Goal: Communication & Community: Answer question/provide support

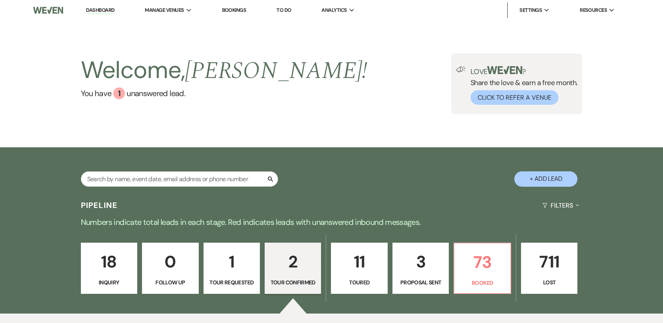
select select "4"
click at [478, 266] on p "73" at bounding box center [482, 262] width 46 height 26
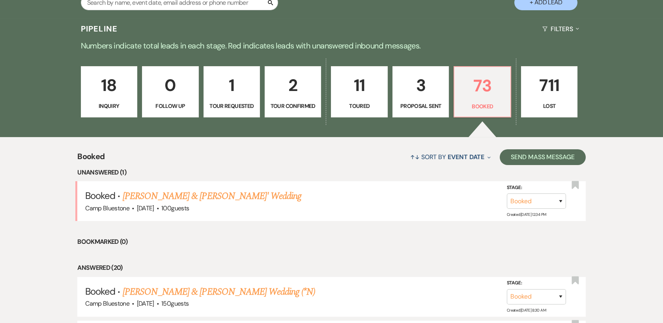
scroll to position [219, 0]
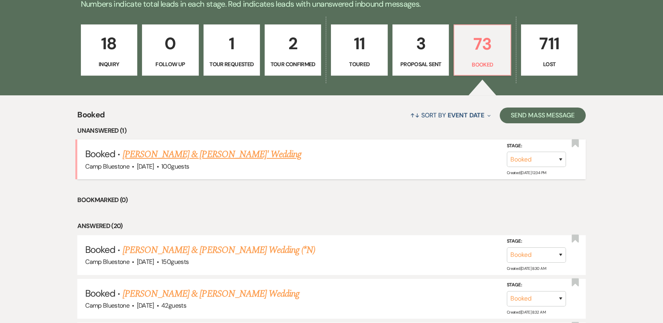
click at [235, 150] on link "[PERSON_NAME] & [PERSON_NAME]' Wedding" at bounding box center [212, 155] width 179 height 14
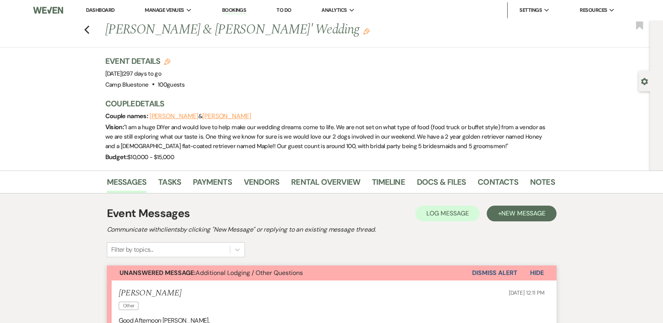
click at [109, 11] on link "Dashboard" at bounding box center [100, 10] width 28 height 7
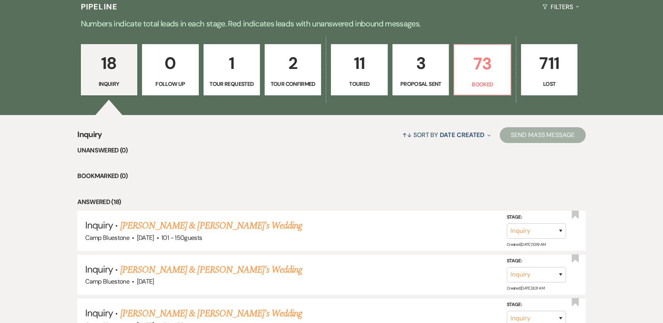
scroll to position [44, 0]
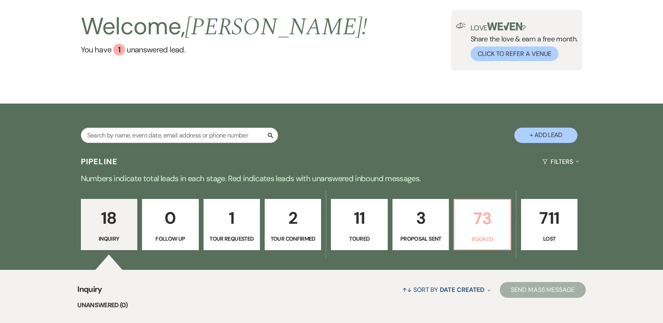
click at [484, 216] on p "73" at bounding box center [482, 219] width 46 height 26
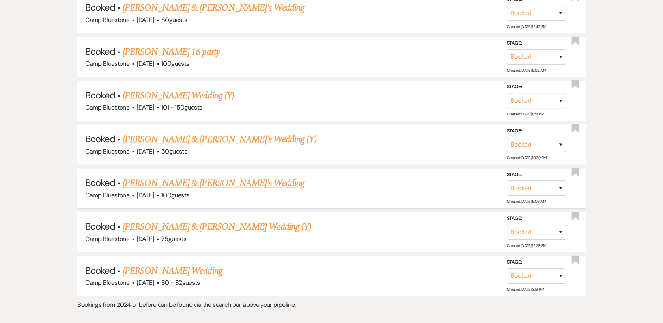
scroll to position [2122, 0]
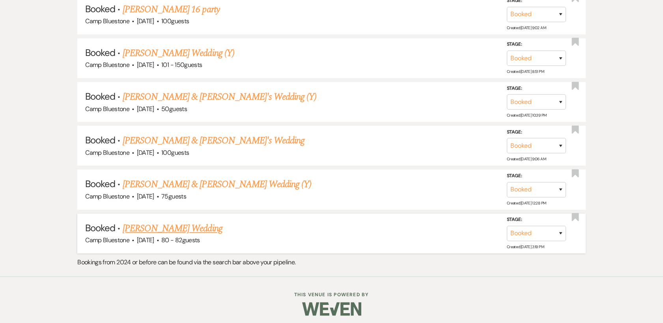
click at [203, 225] on link "[PERSON_NAME] Wedding" at bounding box center [173, 229] width 100 height 14
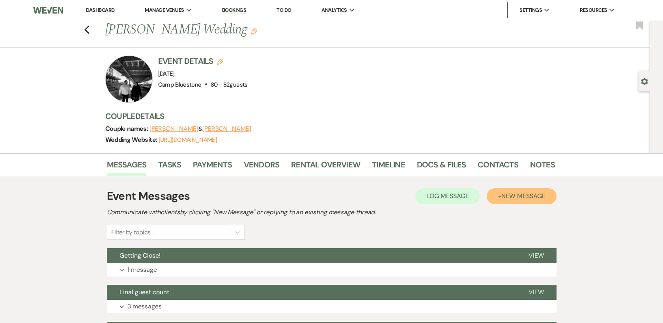
click at [528, 196] on span "New Message" at bounding box center [523, 196] width 44 height 8
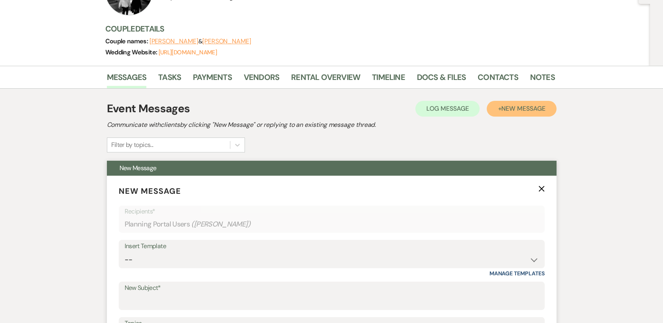
scroll to position [131, 0]
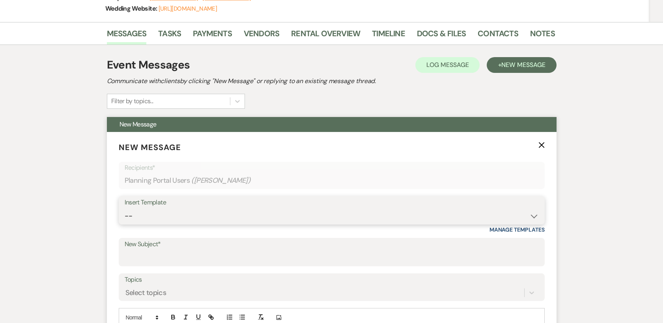
click at [289, 209] on select "-- Weven Planning Portal Introduction (Booked Events) Tour Request Response Con…" at bounding box center [332, 216] width 414 height 15
select select "532"
click at [125, 209] on select "-- Weven Planning Portal Introduction (Booked Events) Tour Request Response Con…" at bounding box center [332, 216] width 414 height 15
type input "Review"
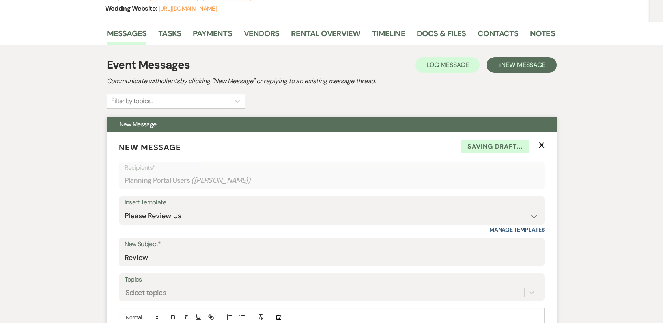
scroll to position [350, 0]
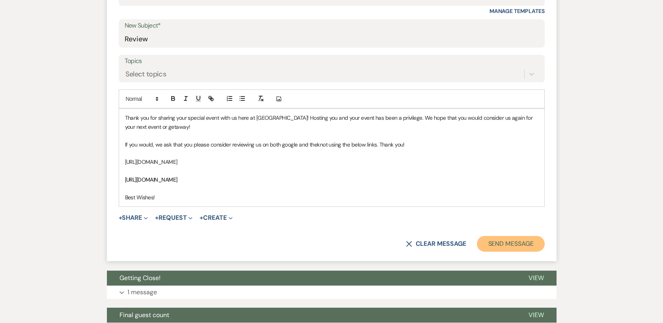
click at [521, 241] on button "Send Message" at bounding box center [510, 244] width 67 height 16
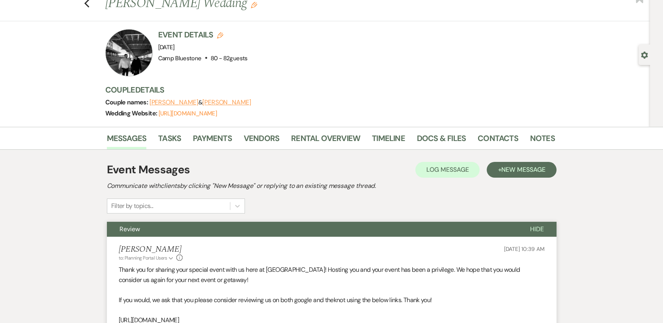
scroll to position [0, 0]
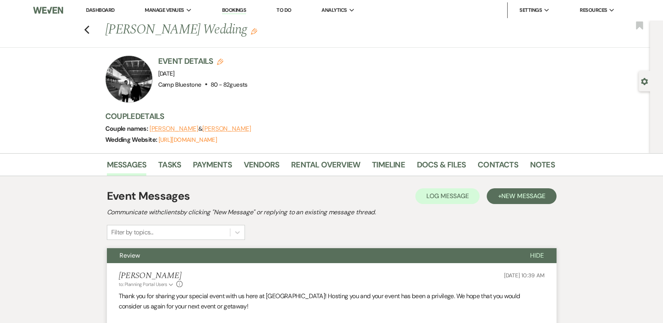
click at [104, 8] on link "Dashboard" at bounding box center [100, 10] width 28 height 7
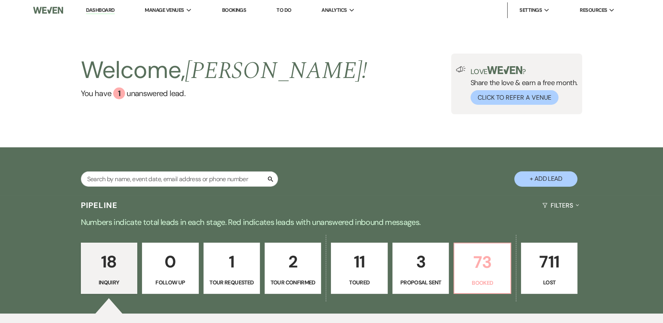
click at [476, 260] on p "73" at bounding box center [482, 262] width 46 height 26
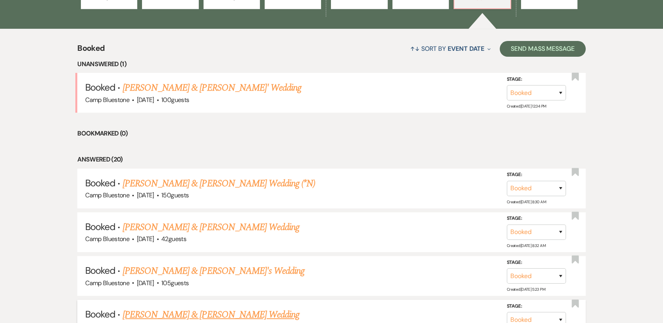
scroll to position [263, 0]
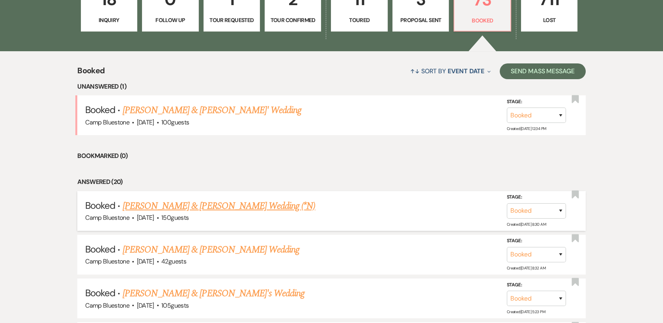
click at [270, 202] on link "[PERSON_NAME] & [PERSON_NAME] Wedding (*N)" at bounding box center [219, 206] width 193 height 14
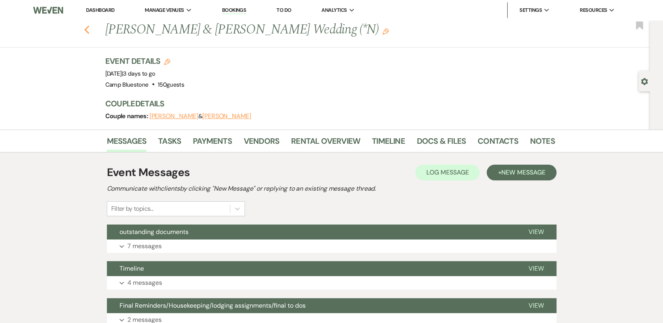
click at [90, 26] on icon "Previous" at bounding box center [87, 29] width 6 height 9
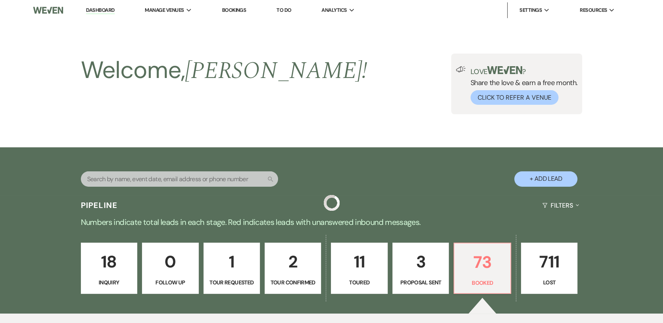
scroll to position [263, 0]
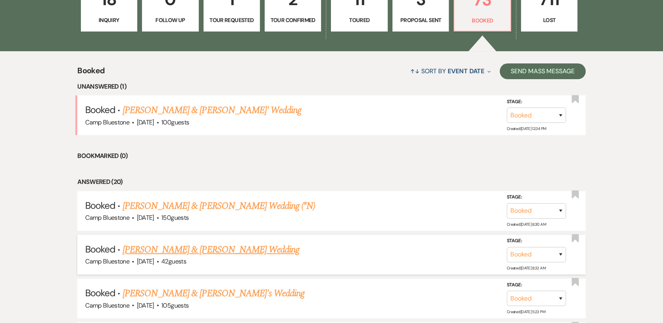
click at [181, 251] on link "[PERSON_NAME] & [PERSON_NAME] Wedding" at bounding box center [211, 250] width 177 height 14
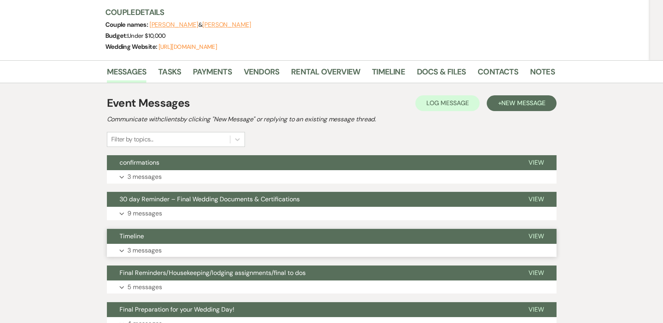
scroll to position [131, 0]
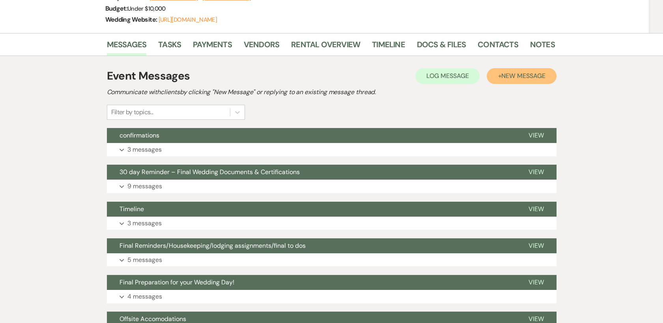
click at [533, 77] on span "New Message" at bounding box center [523, 76] width 44 height 8
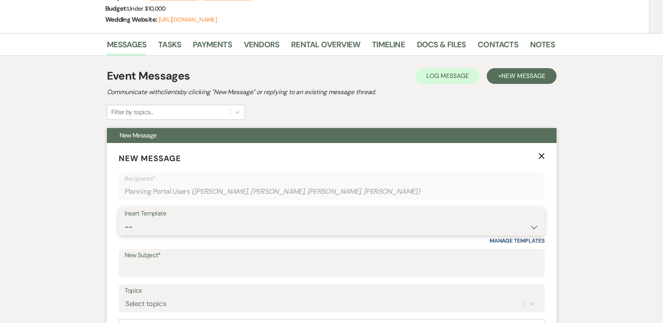
click at [480, 222] on select "-- Weven Planning Portal Introduction (Booked Events) Tour Request Response Con…" at bounding box center [332, 227] width 414 height 15
select select "517"
click at [125, 220] on select "-- Weven Planning Portal Introduction (Booked Events) Tour Request Response Con…" at bounding box center [332, 227] width 414 height 15
type input "Getting Close!"
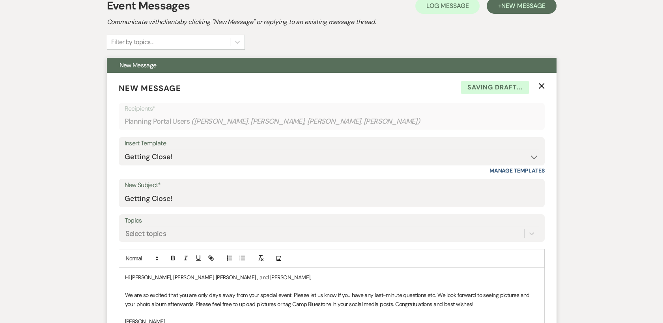
scroll to position [263, 0]
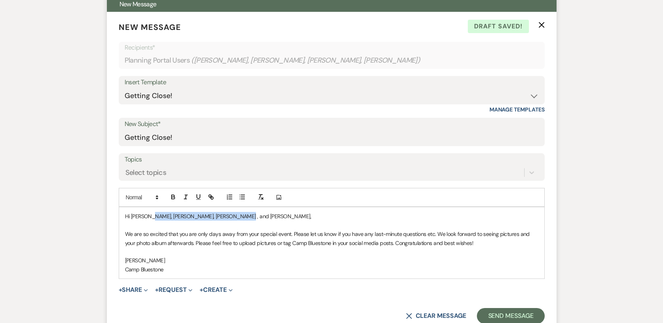
drag, startPoint x: 238, startPoint y: 215, endPoint x: 154, endPoint y: 217, distance: 84.0
click at [154, 217] on p "Hi [PERSON_NAME], [PERSON_NAME], [PERSON_NAME] , and [PERSON_NAME]," at bounding box center [331, 216] width 413 height 9
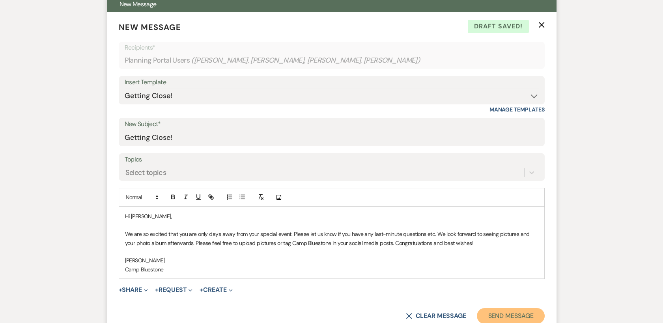
click at [489, 316] on button "Send Message" at bounding box center [510, 316] width 67 height 16
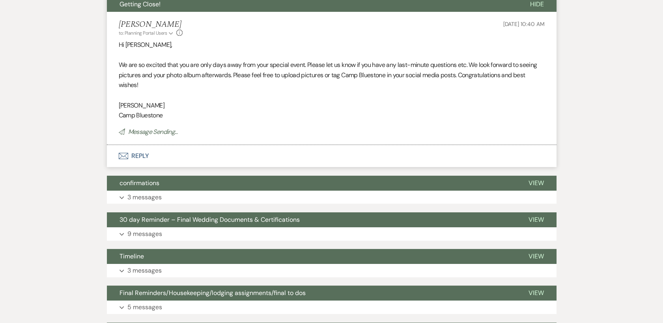
scroll to position [0, 0]
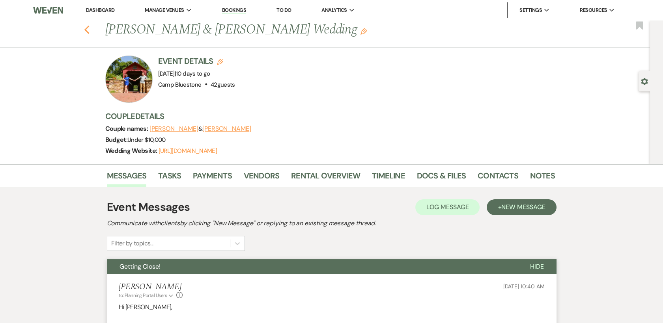
click at [88, 24] on button "Previous" at bounding box center [87, 29] width 6 height 11
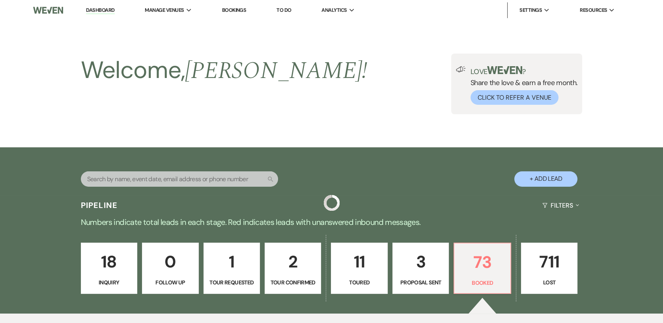
scroll to position [263, 0]
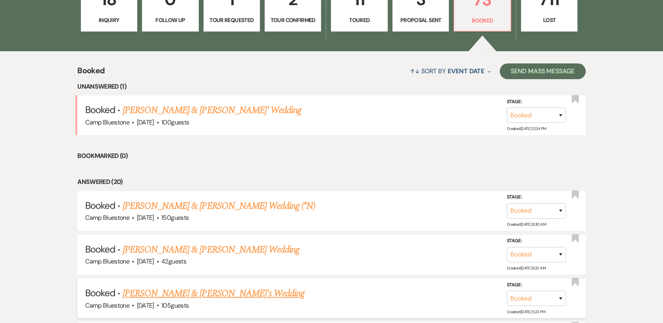
click at [194, 292] on link "[PERSON_NAME] & [PERSON_NAME]'s Wedding" at bounding box center [214, 294] width 182 height 14
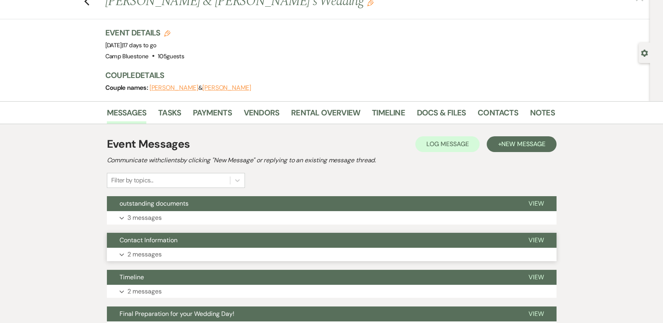
scroll to position [44, 0]
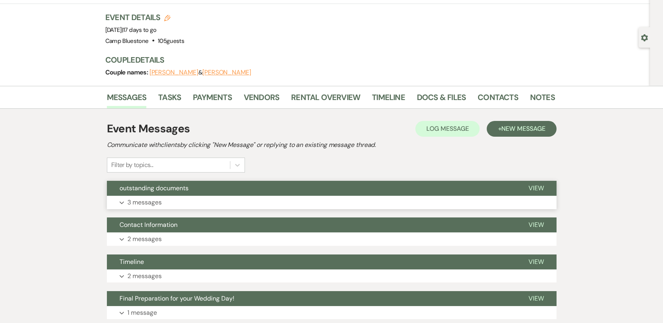
click at [158, 201] on p "3 messages" at bounding box center [144, 203] width 34 height 10
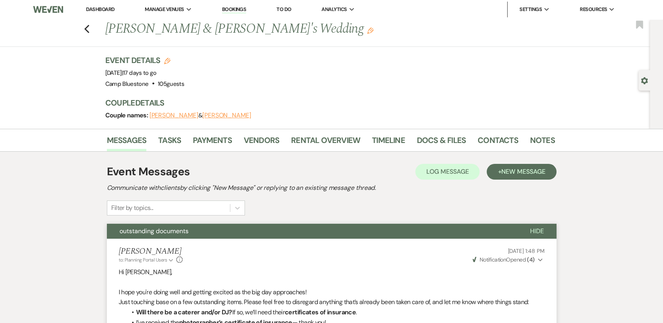
scroll to position [0, 0]
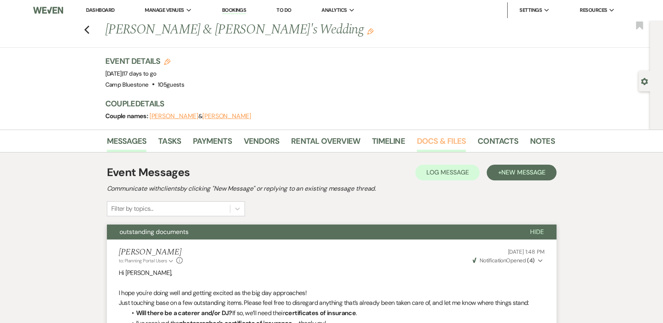
click at [440, 136] on link "Docs & Files" at bounding box center [441, 143] width 49 height 17
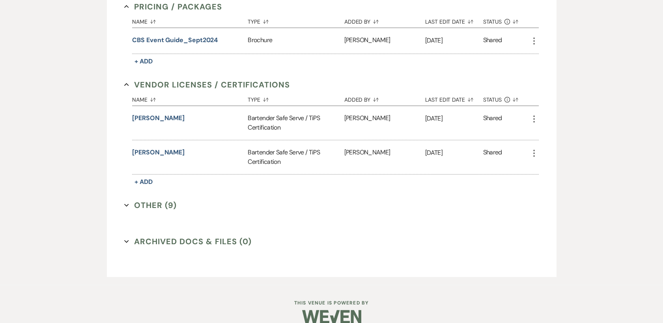
scroll to position [504, 0]
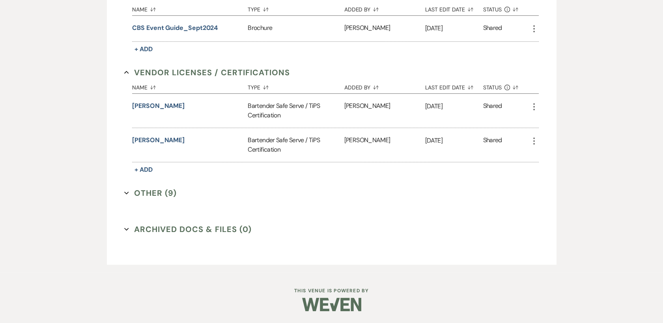
click at [142, 194] on button "Other (9) Expand" at bounding box center [150, 193] width 52 height 12
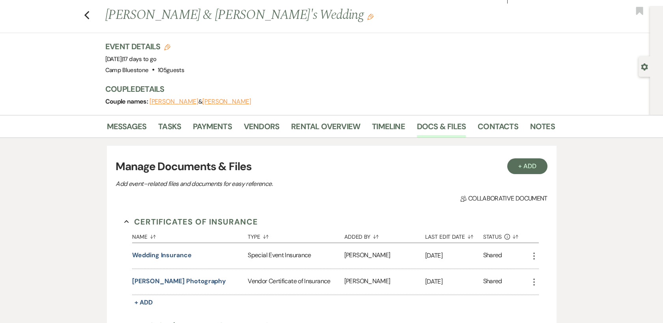
scroll to position [0, 0]
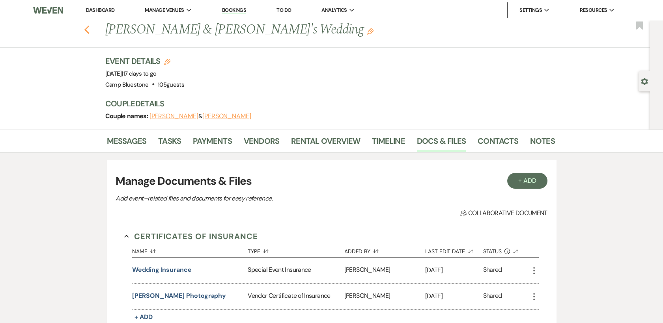
click at [90, 30] on icon "Previous" at bounding box center [87, 29] width 6 height 9
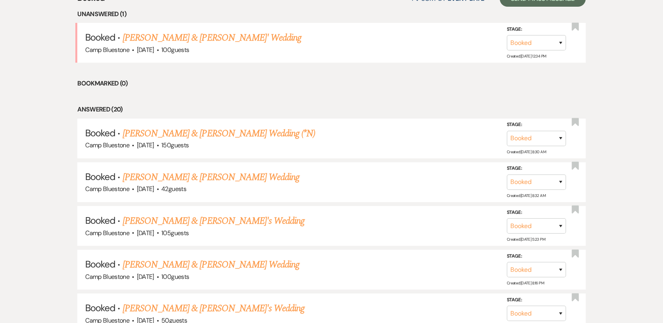
scroll to position [438, 0]
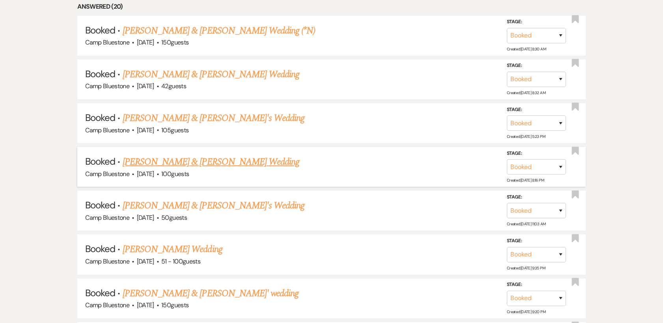
click at [243, 163] on link "[PERSON_NAME] & [PERSON_NAME] Wedding" at bounding box center [211, 162] width 177 height 14
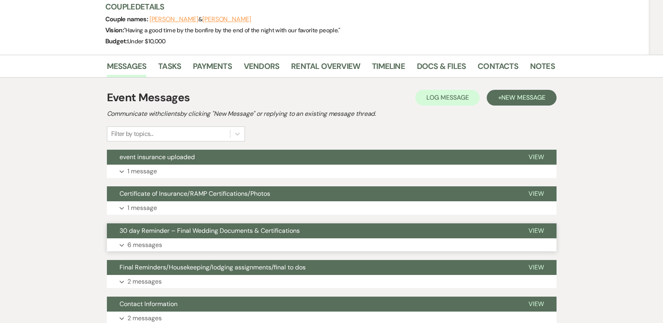
scroll to position [131, 0]
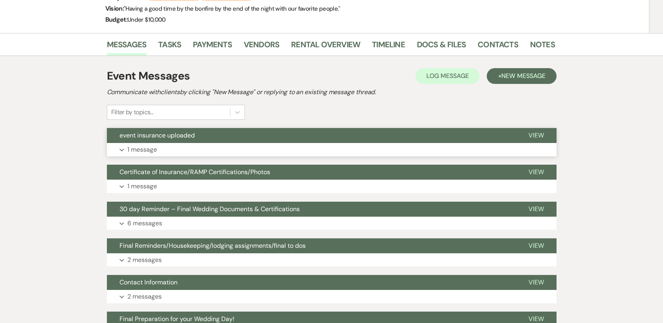
click at [149, 150] on p "1 message" at bounding box center [142, 150] width 30 height 10
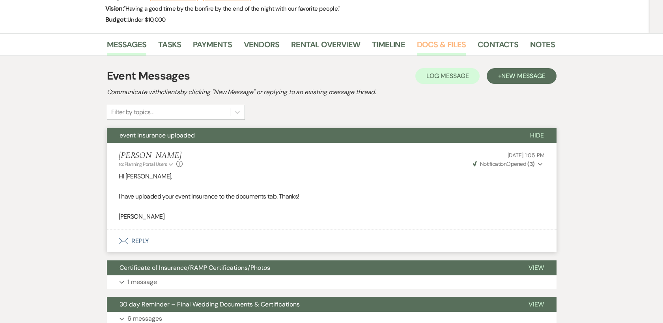
click at [427, 39] on link "Docs & Files" at bounding box center [441, 46] width 49 height 17
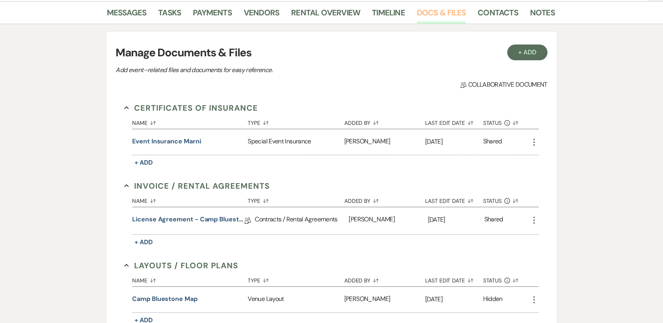
scroll to position [219, 0]
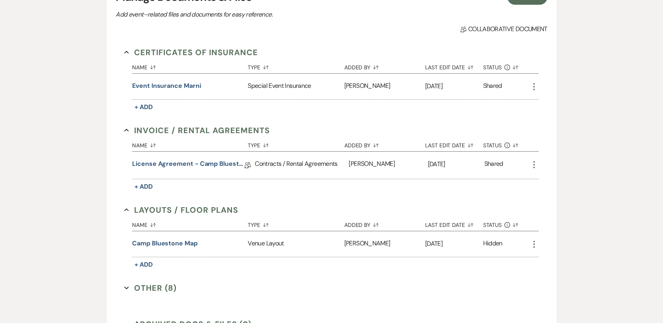
click at [142, 290] on button "Other (8) Expand" at bounding box center [150, 288] width 52 height 12
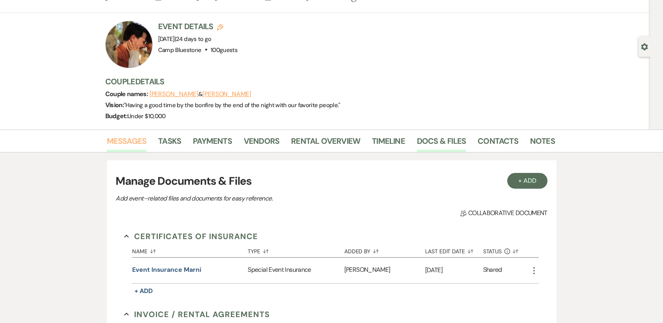
scroll to position [0, 0]
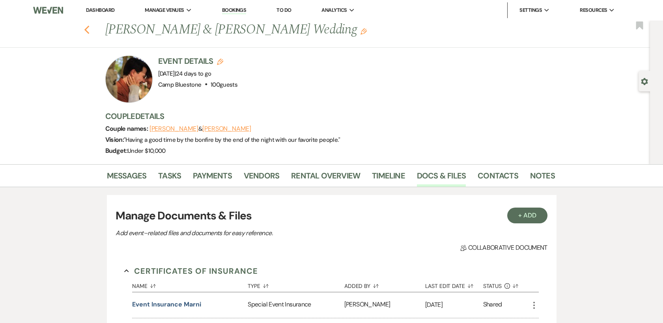
click at [90, 30] on icon "Previous" at bounding box center [87, 29] width 6 height 9
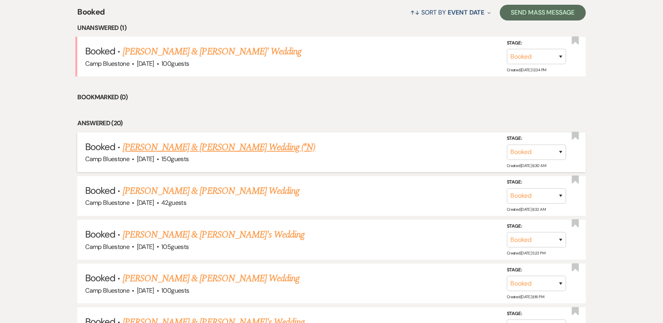
scroll to position [394, 0]
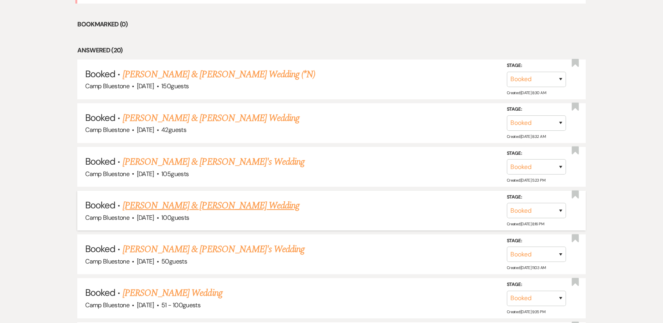
click at [185, 205] on link "[PERSON_NAME] & [PERSON_NAME] Wedding" at bounding box center [211, 206] width 177 height 14
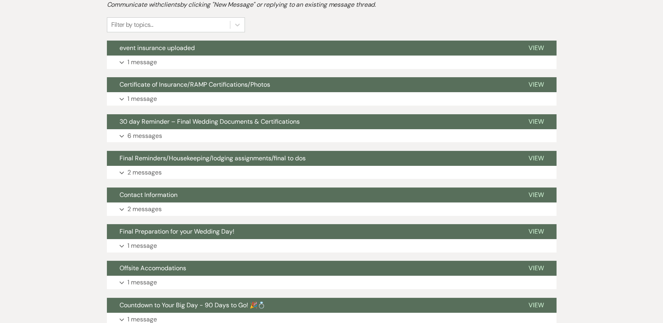
scroll to position [175, 0]
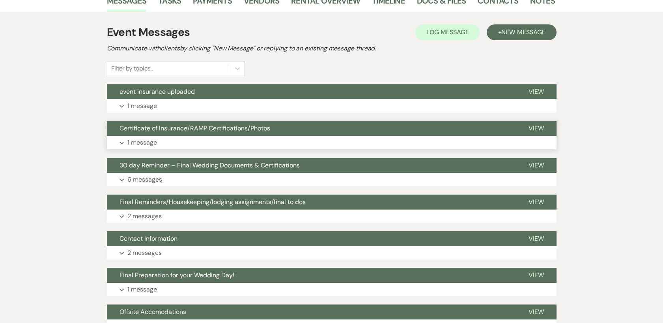
click at [135, 138] on p "1 message" at bounding box center [142, 143] width 30 height 10
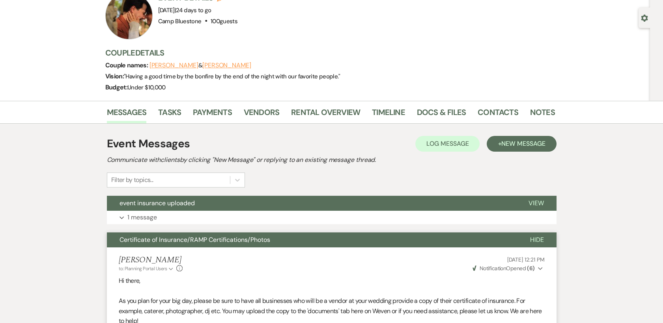
scroll to position [44, 0]
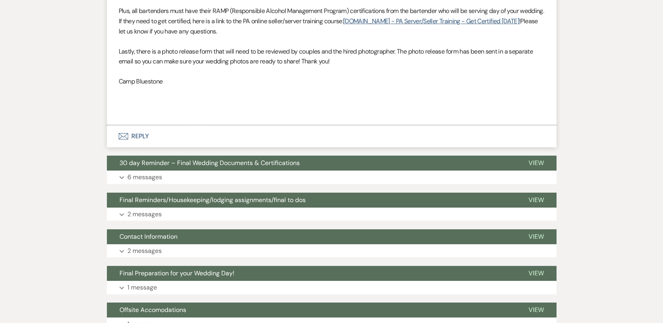
scroll to position [394, 0]
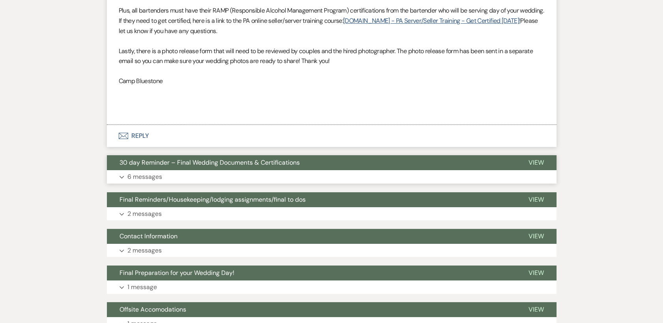
click at [153, 172] on p "6 messages" at bounding box center [144, 177] width 35 height 10
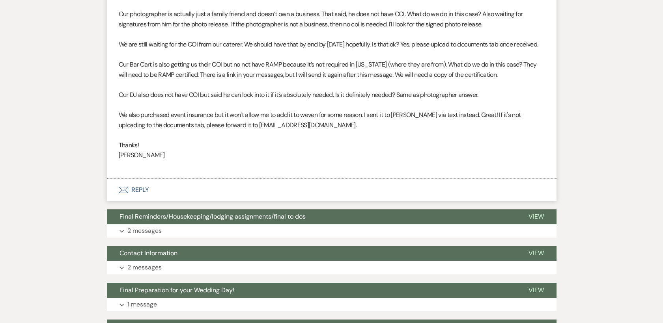
scroll to position [1271, 0]
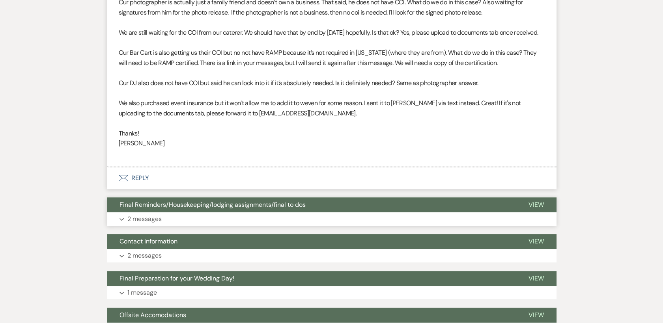
click at [157, 224] on p "2 messages" at bounding box center [144, 219] width 34 height 10
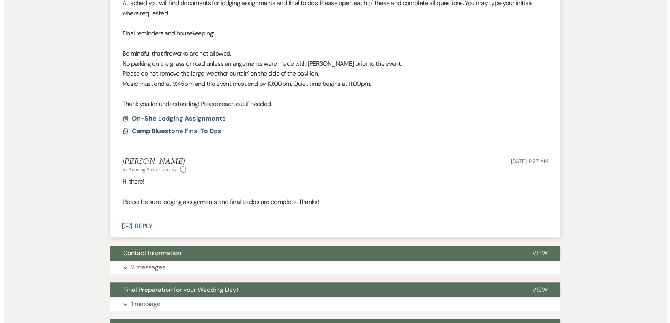
scroll to position [1534, 0]
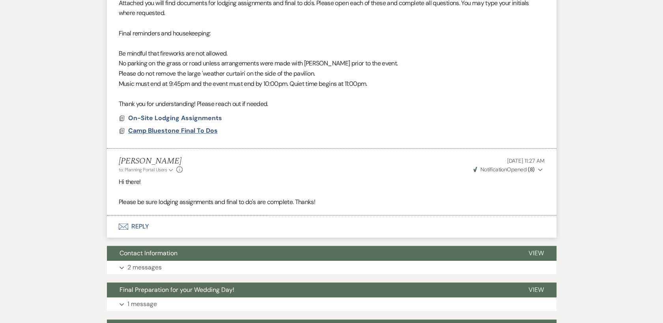
click at [199, 135] on span "Camp Bluestone Final To Dos" at bounding box center [173, 131] width 90 height 8
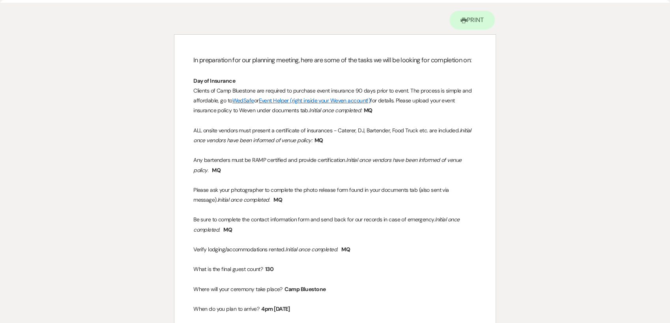
scroll to position [0, 0]
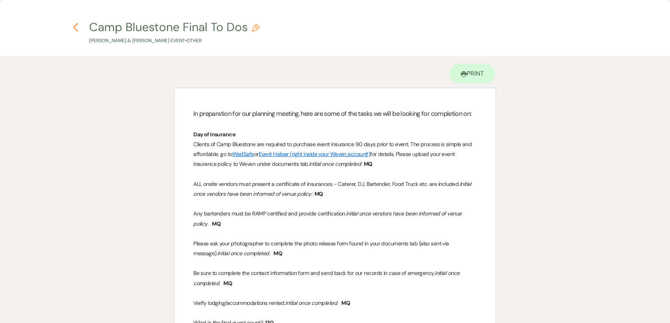
click at [73, 26] on icon "Previous" at bounding box center [76, 26] width 6 height 9
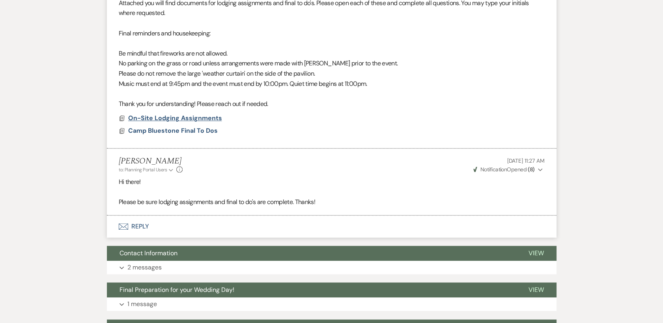
click at [189, 122] on span "On-Site Lodging Assignments" at bounding box center [175, 118] width 94 height 8
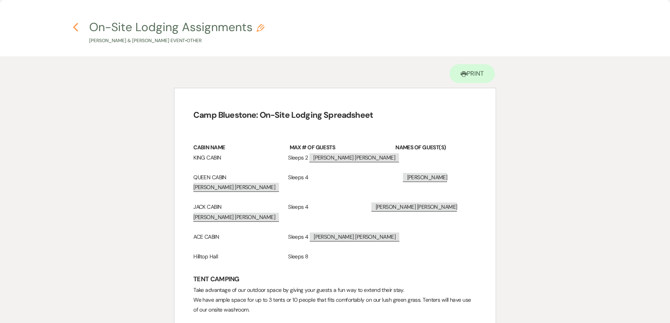
click at [74, 25] on icon "Previous" at bounding box center [76, 26] width 6 height 9
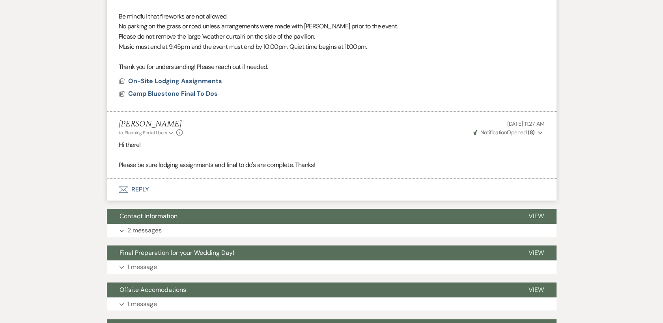
scroll to position [1622, 0]
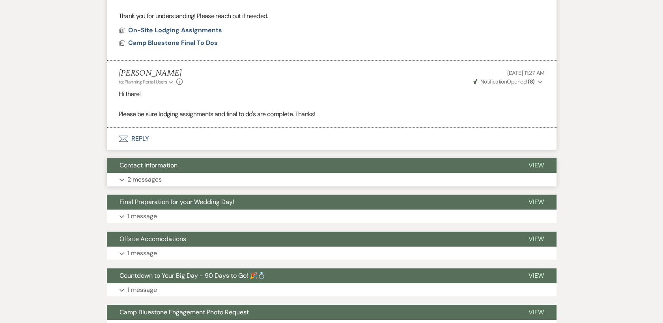
click at [149, 185] on p "2 messages" at bounding box center [144, 180] width 34 height 10
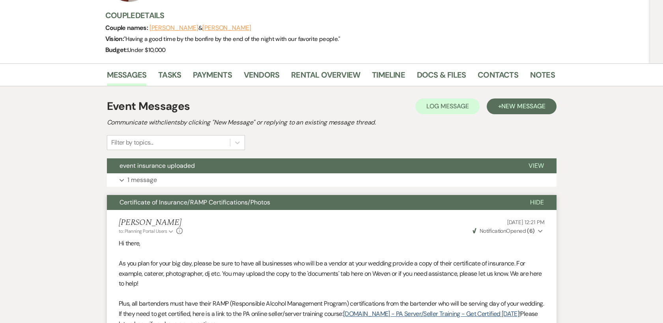
scroll to position [0, 0]
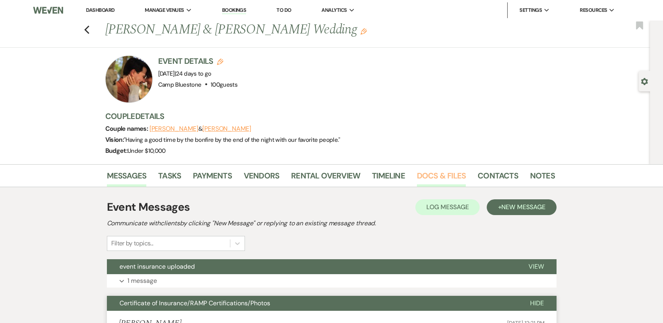
click at [445, 175] on link "Docs & Files" at bounding box center [441, 178] width 49 height 17
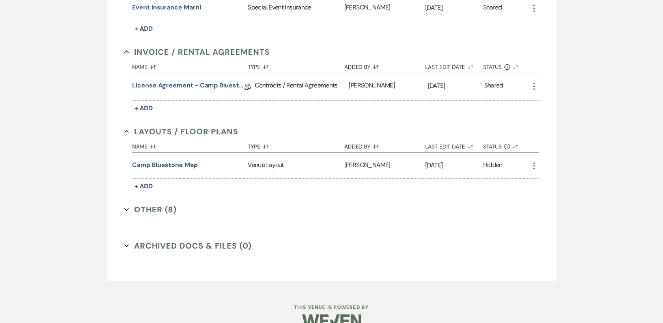
scroll to position [314, 0]
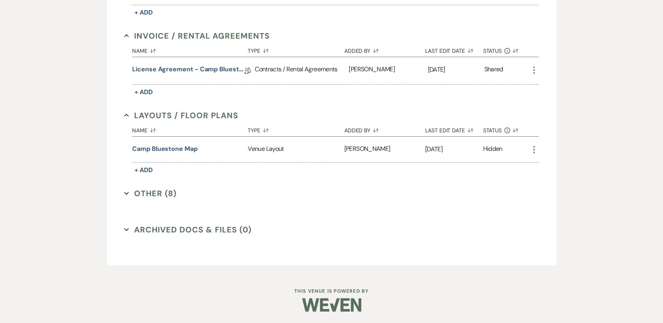
click at [151, 189] on button "Other (8) Expand" at bounding box center [150, 194] width 52 height 12
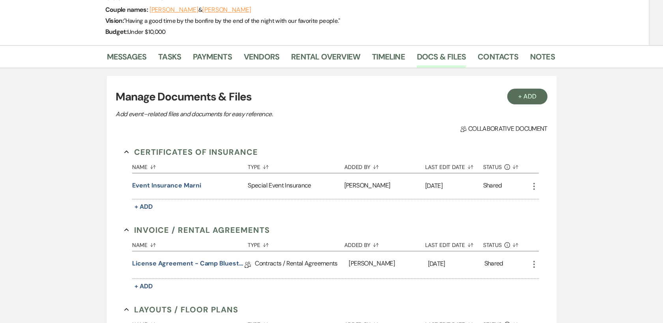
scroll to position [0, 0]
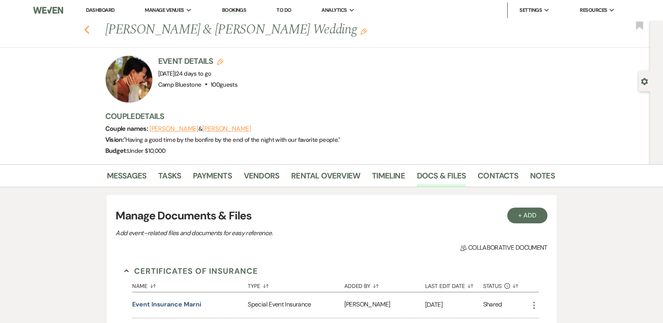
click at [89, 30] on icon "Previous" at bounding box center [87, 29] width 6 height 9
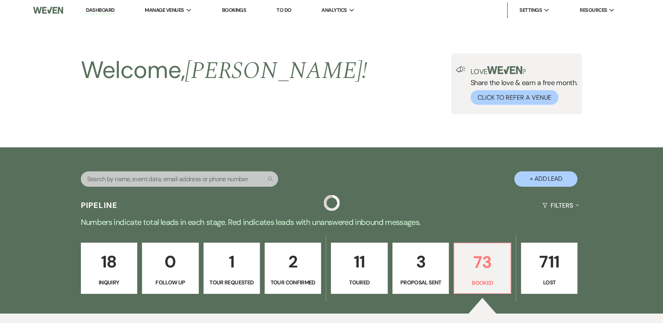
scroll to position [394, 0]
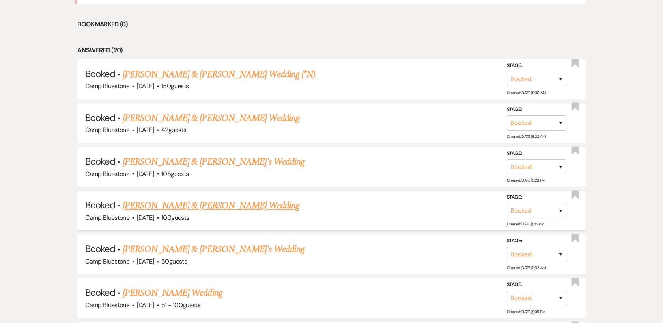
click at [237, 203] on link "[PERSON_NAME] & [PERSON_NAME] Wedding" at bounding box center [211, 206] width 177 height 14
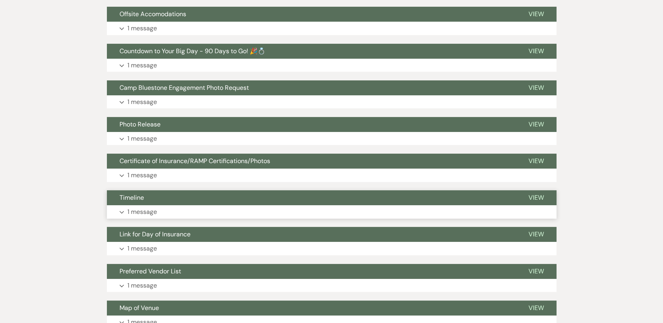
scroll to position [482, 0]
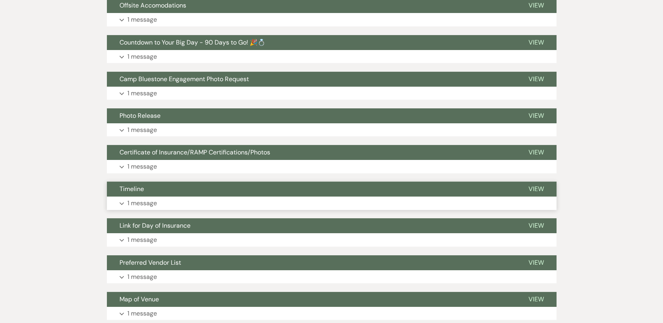
click at [147, 204] on p "1 message" at bounding box center [142, 203] width 30 height 10
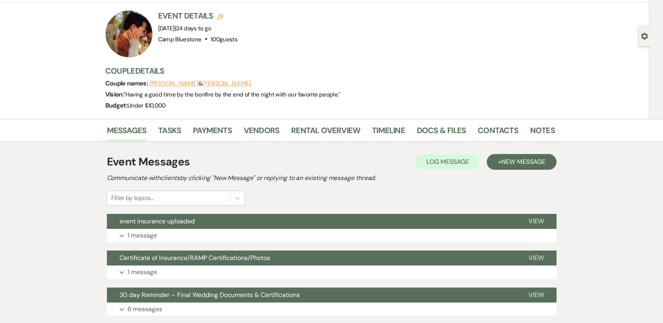
scroll to position [88, 0]
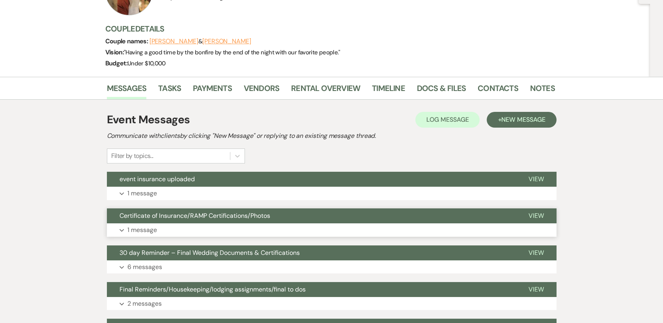
click at [142, 226] on p "1 message" at bounding box center [142, 230] width 30 height 10
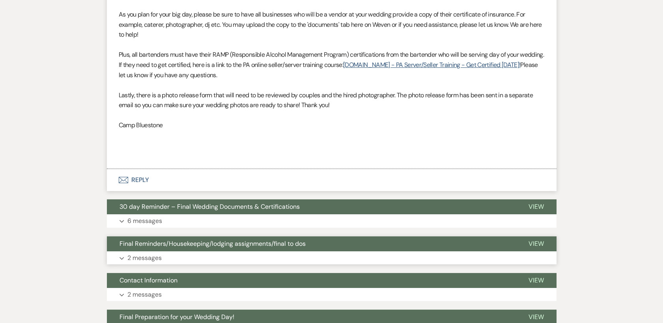
scroll to position [394, 0]
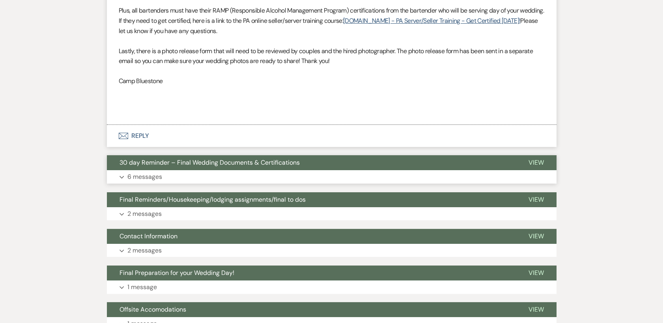
click at [155, 178] on p "6 messages" at bounding box center [144, 177] width 35 height 10
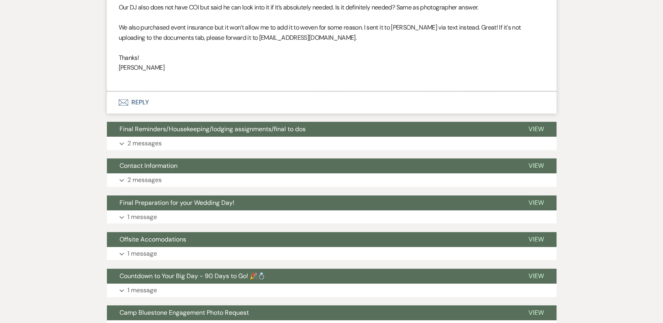
scroll to position [1358, 0]
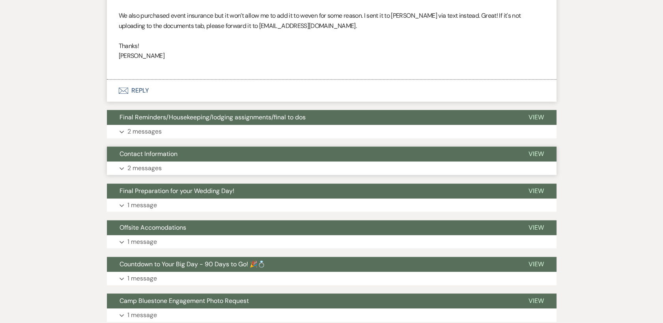
click at [154, 174] on p "2 messages" at bounding box center [144, 168] width 34 height 10
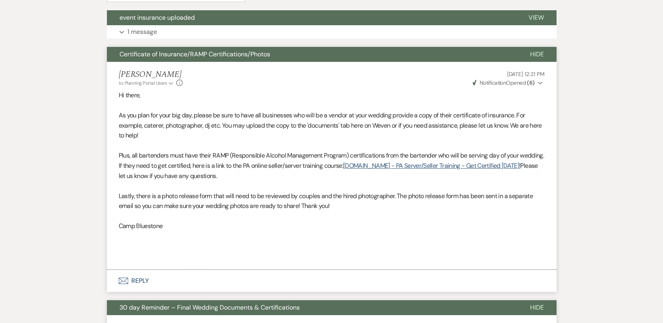
scroll to position [0, 0]
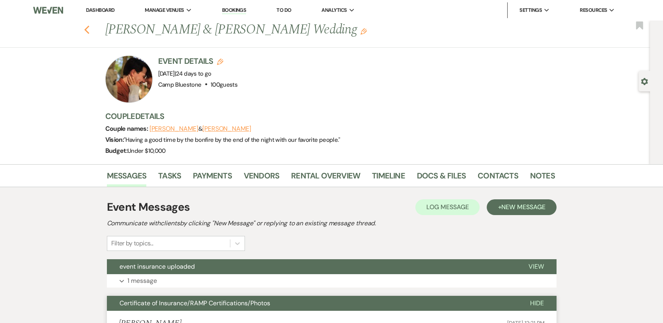
click at [88, 29] on icon "Previous" at bounding box center [87, 29] width 6 height 9
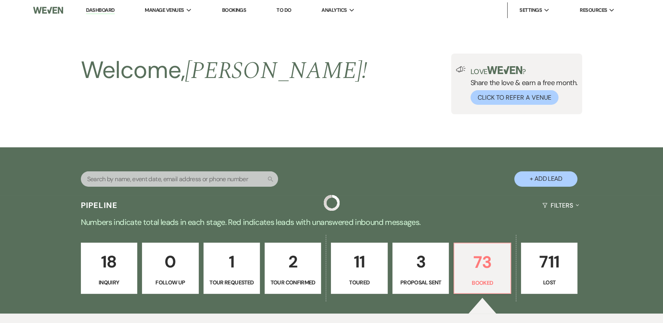
scroll to position [394, 0]
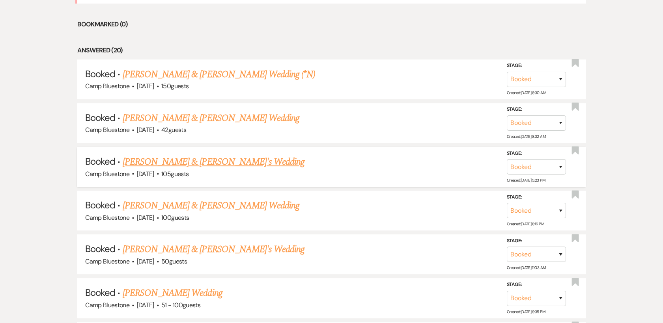
click at [177, 156] on link "[PERSON_NAME] & [PERSON_NAME]'s Wedding" at bounding box center [214, 162] width 182 height 14
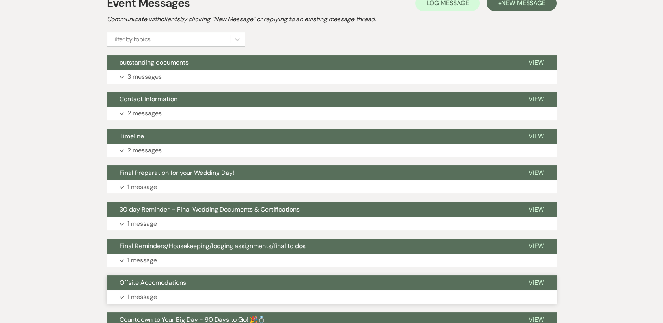
scroll to position [175, 0]
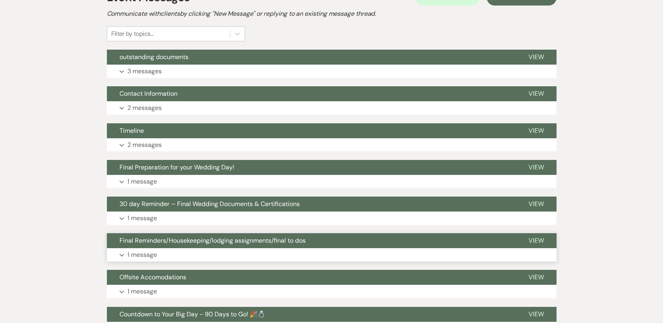
click at [148, 251] on p "1 message" at bounding box center [142, 255] width 30 height 10
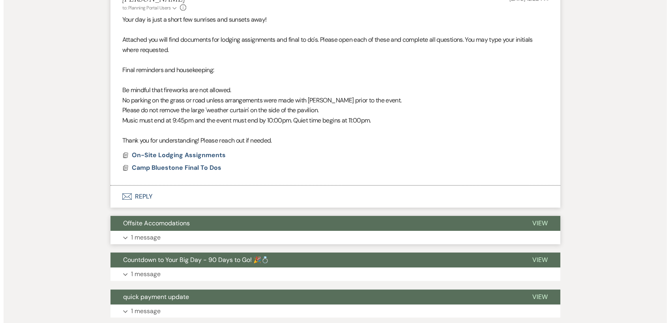
scroll to position [438, 0]
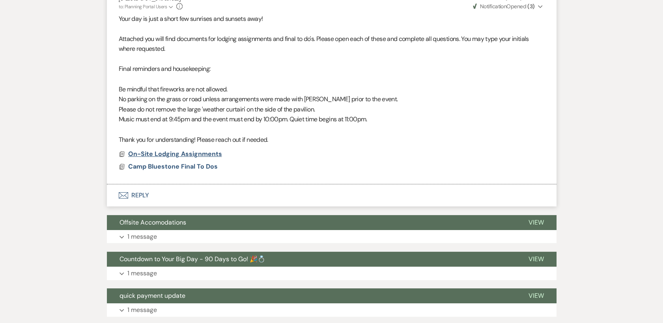
click at [206, 154] on span "On-Site Lodging Assignments" at bounding box center [175, 154] width 94 height 8
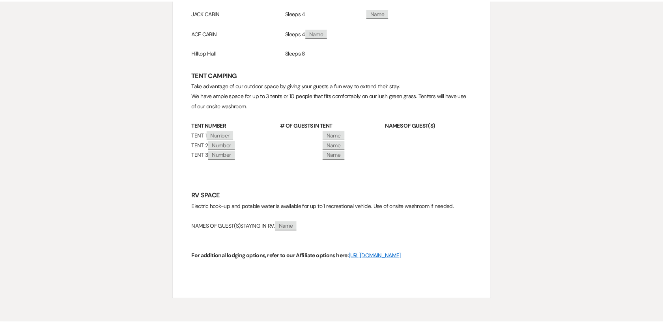
scroll to position [0, 0]
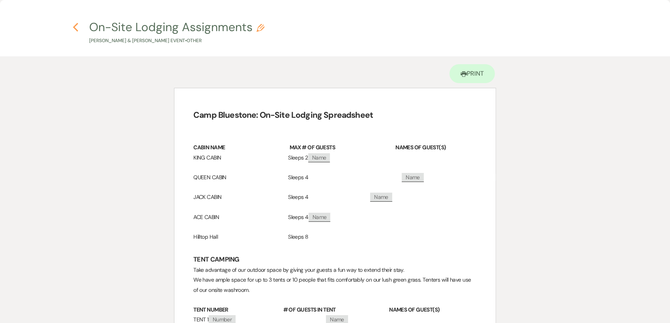
click at [76, 27] on icon "Previous" at bounding box center [76, 26] width 6 height 9
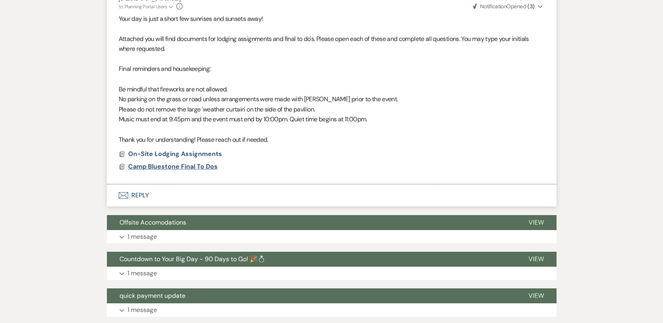
click at [181, 165] on span "Camp Bluestone Final To Dos" at bounding box center [173, 167] width 90 height 8
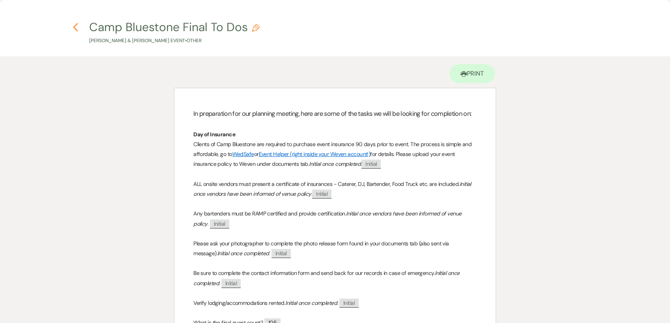
click at [76, 24] on use "button" at bounding box center [75, 27] width 5 height 9
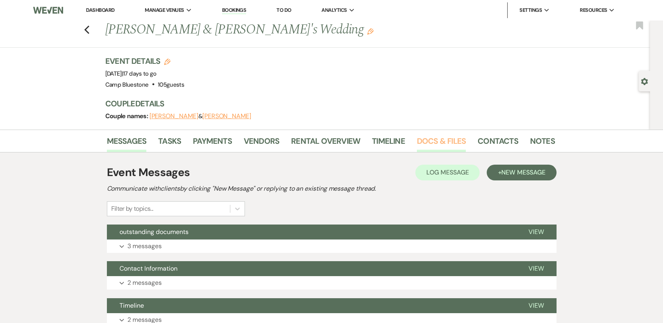
click at [426, 139] on link "Docs & Files" at bounding box center [441, 143] width 49 height 17
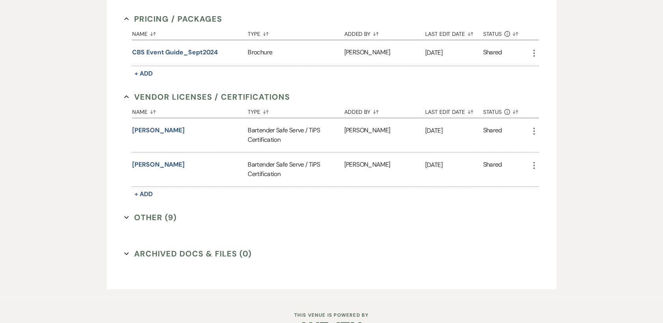
scroll to position [460, 0]
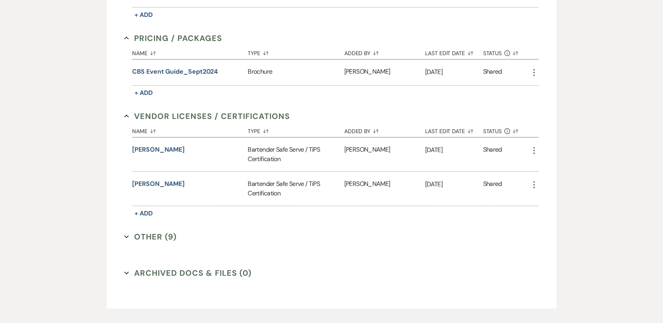
drag, startPoint x: 159, startPoint y: 236, endPoint x: 173, endPoint y: 241, distance: 15.2
click at [159, 236] on button "Other (9) Expand" at bounding box center [150, 237] width 52 height 12
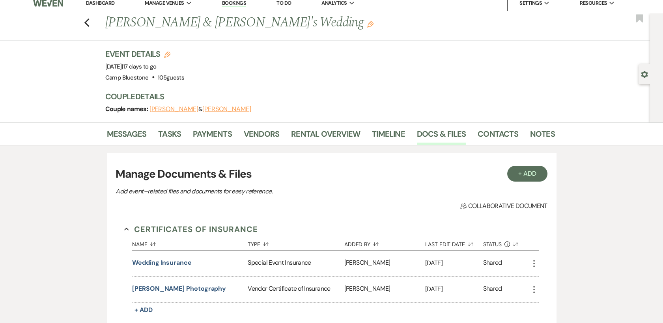
scroll to position [0, 0]
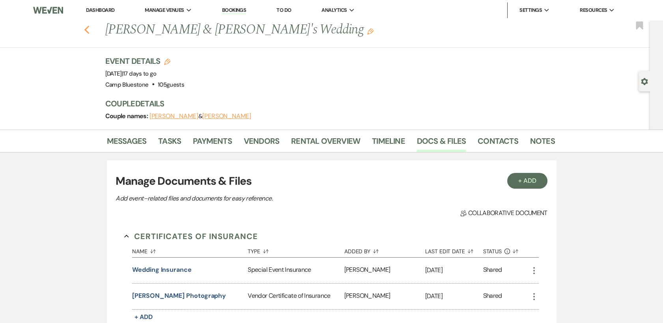
click at [90, 24] on button "Previous" at bounding box center [87, 29] width 6 height 11
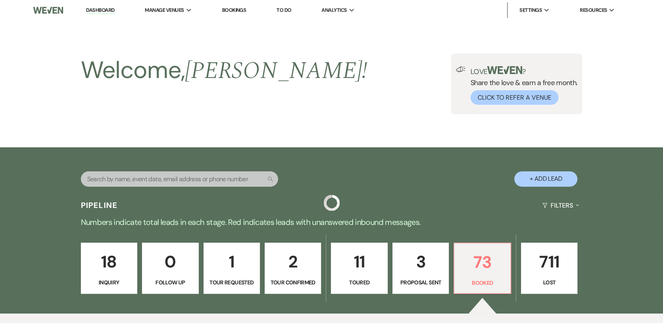
scroll to position [394, 0]
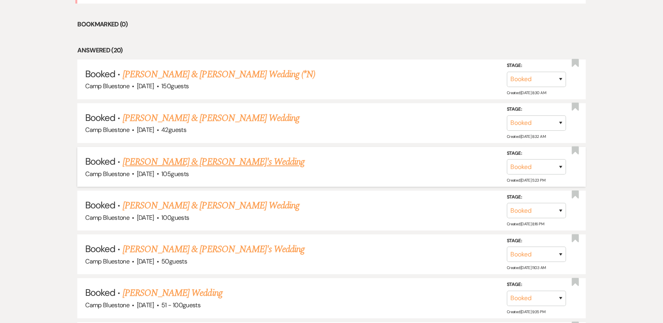
click at [197, 159] on link "[PERSON_NAME] & [PERSON_NAME]'s Wedding" at bounding box center [214, 162] width 182 height 14
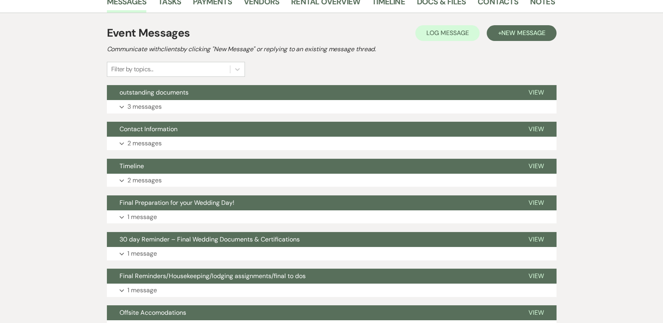
scroll to position [175, 0]
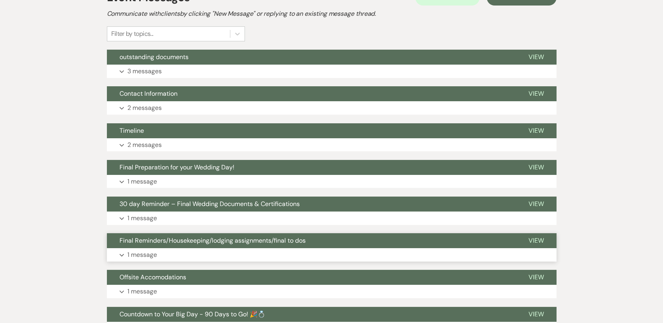
click at [149, 254] on p "1 message" at bounding box center [142, 255] width 30 height 10
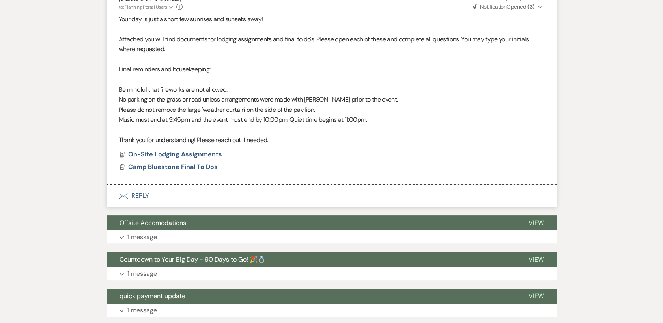
scroll to position [438, 0]
click at [145, 191] on button "Envelope Reply" at bounding box center [332, 196] width 450 height 22
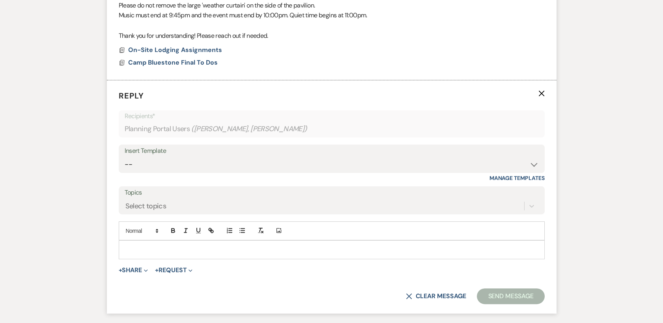
scroll to position [577, 0]
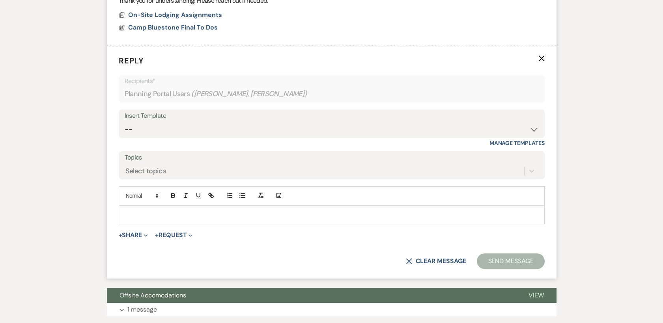
click at [174, 214] on p at bounding box center [331, 215] width 413 height 9
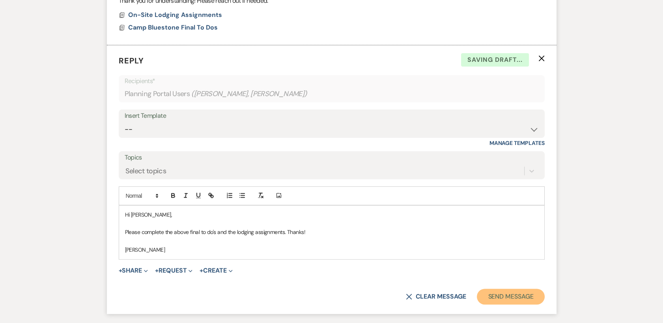
click at [527, 298] on button "Send Message" at bounding box center [510, 297] width 67 height 16
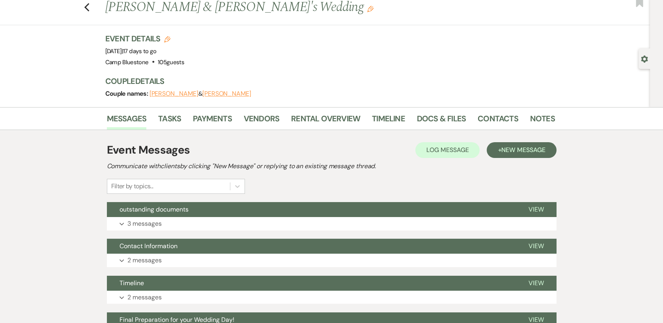
scroll to position [0, 0]
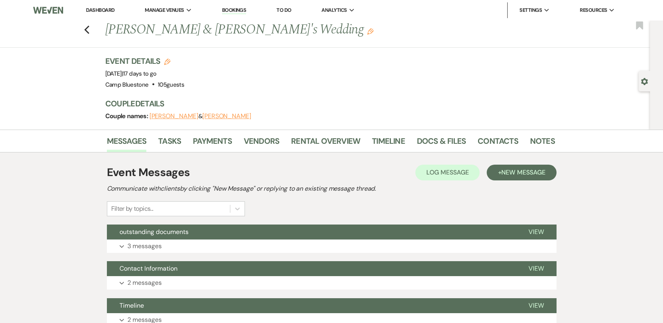
click at [95, 13] on link "Dashboard" at bounding box center [100, 10] width 28 height 7
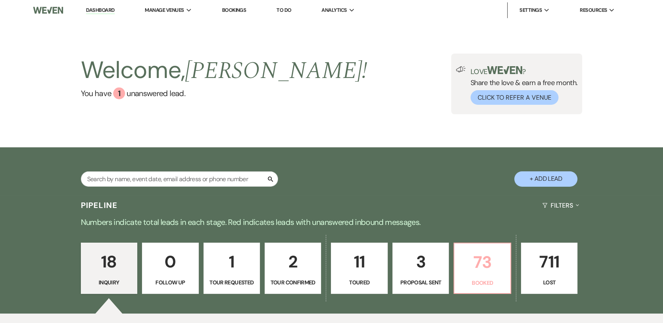
click at [474, 261] on p "73" at bounding box center [482, 262] width 46 height 26
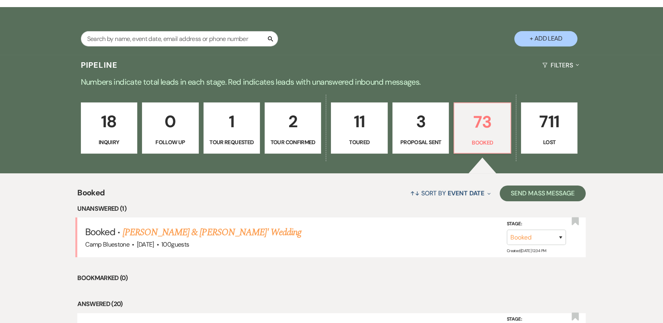
scroll to position [158, 0]
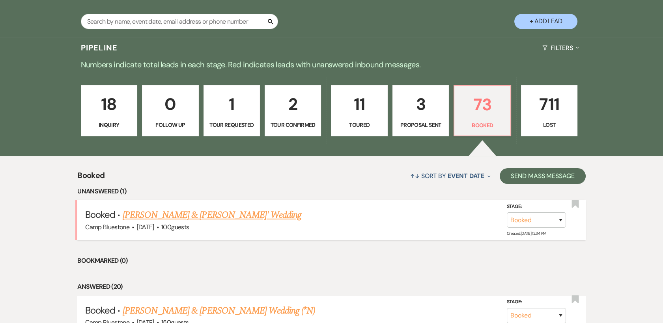
click at [239, 215] on link "[PERSON_NAME] & [PERSON_NAME]' Wedding" at bounding box center [212, 215] width 179 height 14
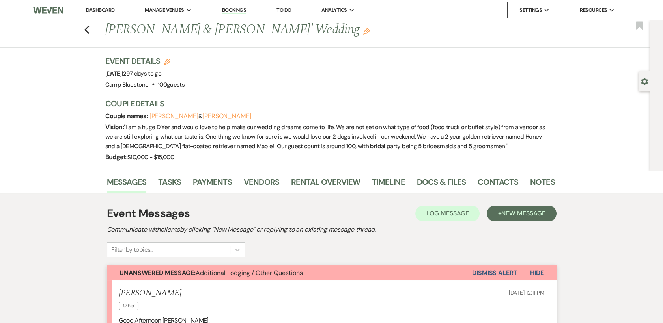
click at [98, 10] on link "Dashboard" at bounding box center [100, 10] width 28 height 7
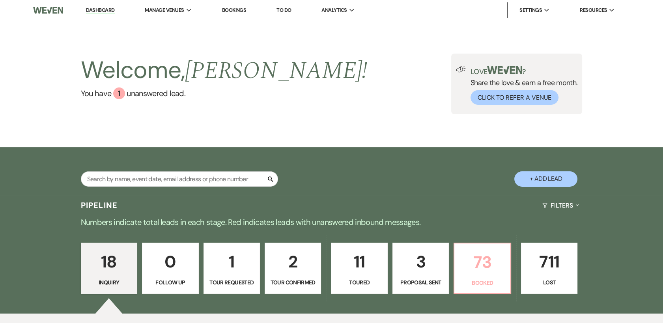
click at [481, 265] on p "73" at bounding box center [482, 262] width 46 height 26
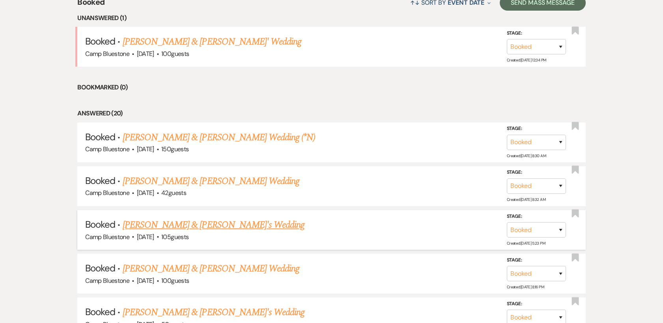
scroll to position [350, 0]
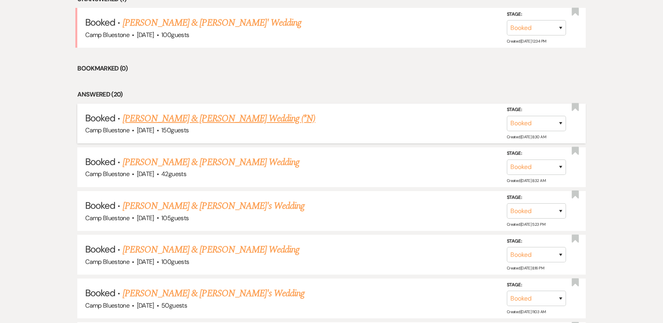
click at [237, 120] on link "[PERSON_NAME] & [PERSON_NAME] Wedding (*N)" at bounding box center [219, 119] width 193 height 14
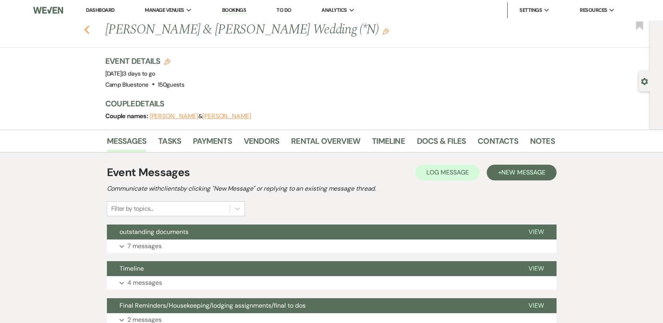
click at [89, 30] on use "button" at bounding box center [86, 30] width 5 height 9
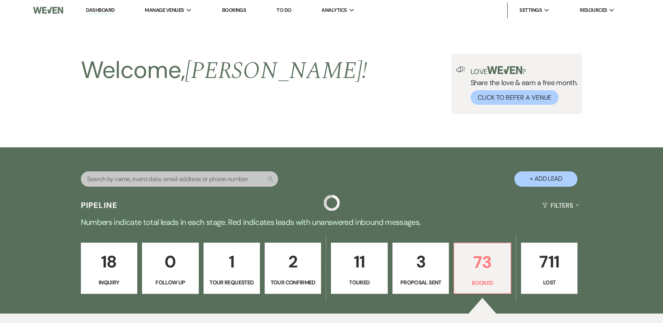
scroll to position [350, 0]
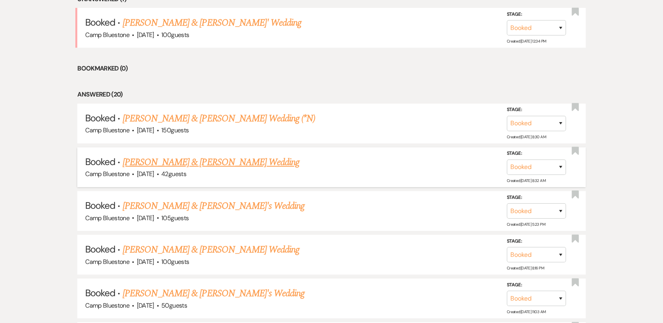
click at [186, 161] on link "[PERSON_NAME] & [PERSON_NAME] Wedding" at bounding box center [211, 162] width 177 height 14
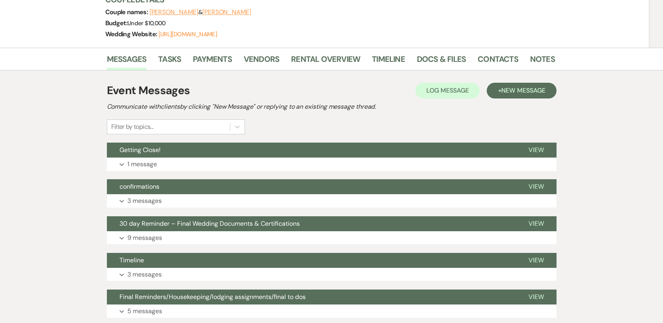
scroll to position [88, 0]
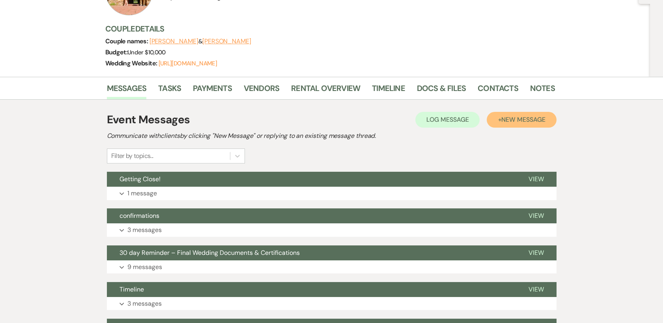
click at [534, 121] on span "New Message" at bounding box center [523, 120] width 44 height 8
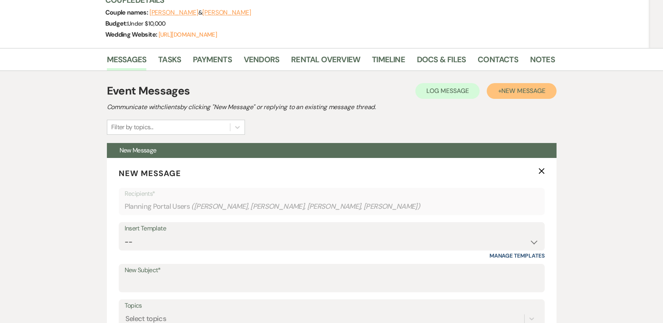
scroll to position [175, 0]
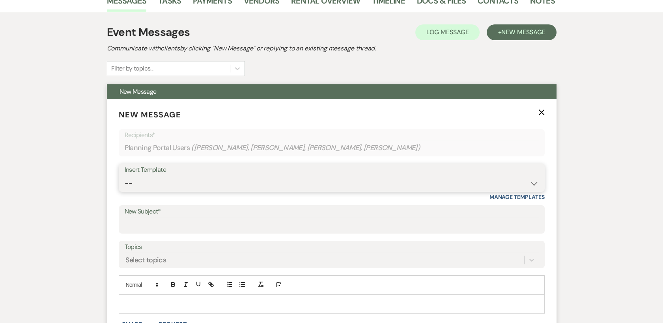
click at [518, 176] on select "-- Weven Planning Portal Introduction (Booked Events) Tour Request Response Con…" at bounding box center [332, 183] width 414 height 15
select select "628"
click at [125, 176] on select "-- Weven Planning Portal Introduction (Booked Events) Tour Request Response Con…" at bounding box center [332, 183] width 414 height 15
type input "Camp Bluestone Guest Book"
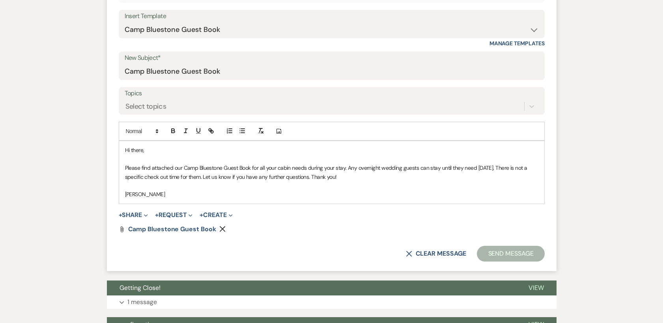
scroll to position [394, 0]
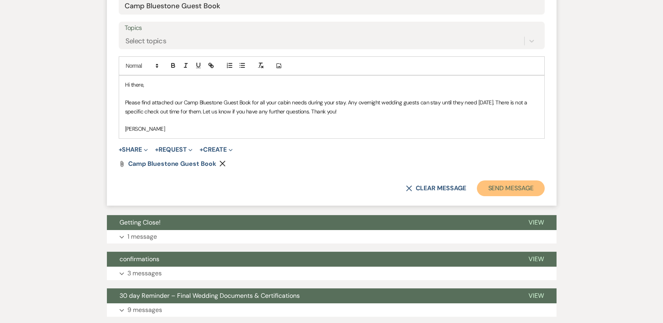
click at [489, 189] on button "Send Message" at bounding box center [510, 189] width 67 height 16
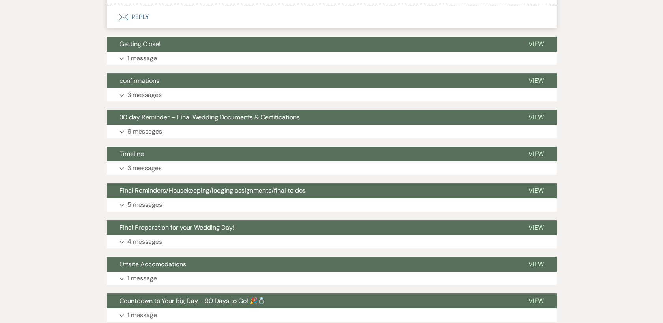
scroll to position [101, 0]
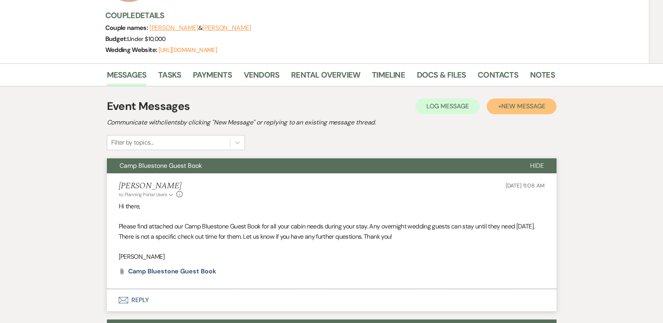
click at [517, 107] on span "New Message" at bounding box center [523, 106] width 44 height 8
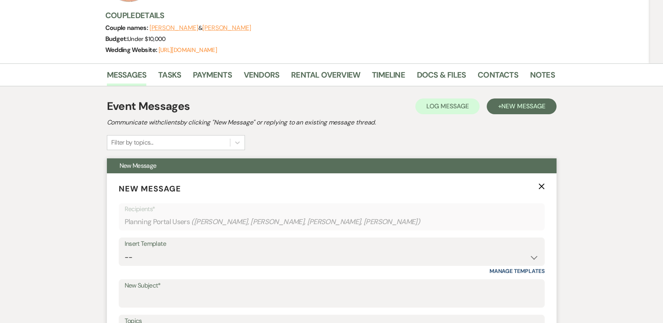
click at [496, 246] on div "Insert Template" at bounding box center [332, 244] width 414 height 11
click at [493, 249] on div "Insert Template" at bounding box center [332, 244] width 414 height 11
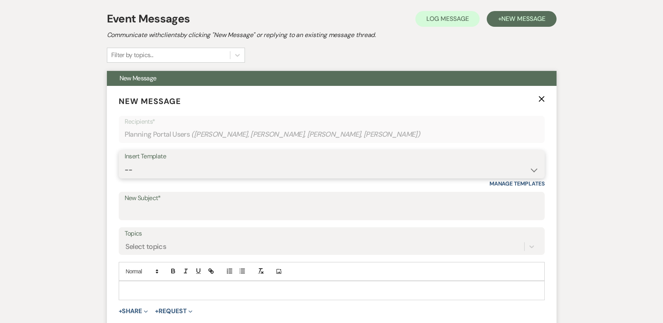
click at [516, 163] on select "-- Weven Planning Portal Introduction (Booked Events) Tour Request Response Con…" at bounding box center [332, 170] width 414 height 15
select select "2341"
click at [125, 163] on select "-- Weven Planning Portal Introduction (Booked Events) Tour Request Response Con…" at bounding box center [332, 170] width 414 height 15
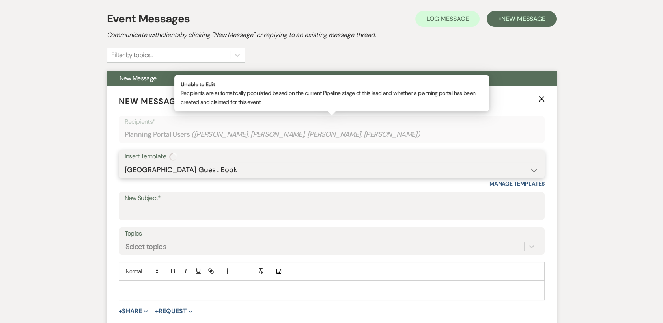
type input "[GEOGRAPHIC_DATA] Guest Book"
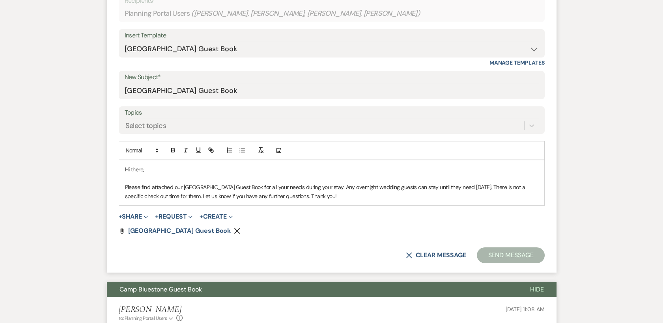
scroll to position [320, 0]
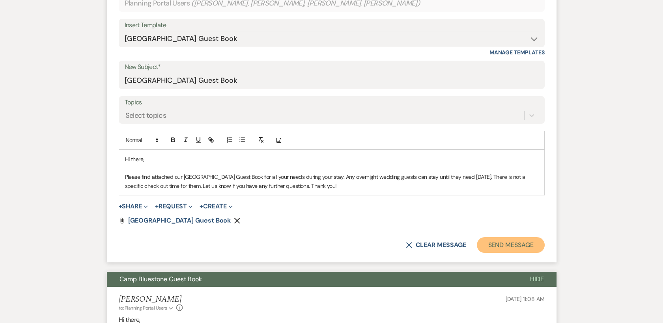
click at [499, 244] on button "Send Message" at bounding box center [510, 245] width 67 height 16
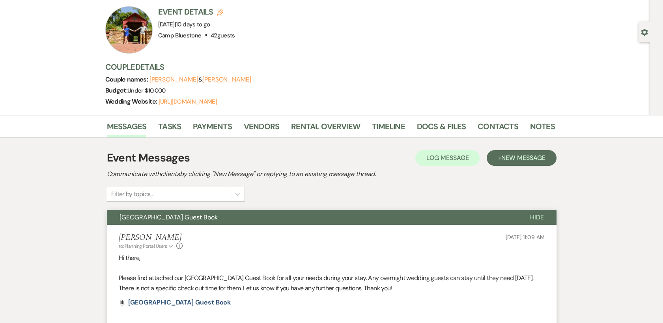
scroll to position [70, 0]
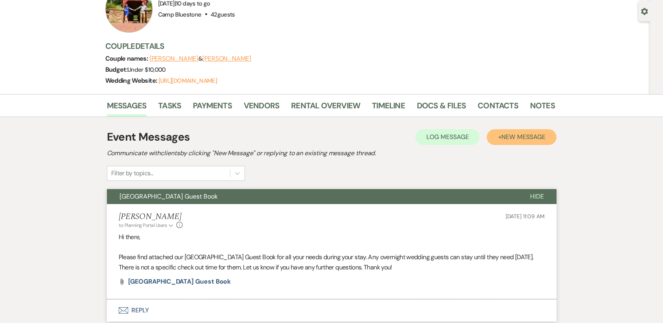
click at [516, 137] on span "New Message" at bounding box center [523, 137] width 44 height 8
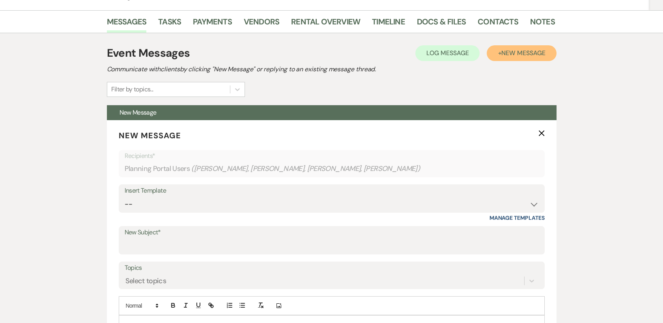
scroll to position [158, 0]
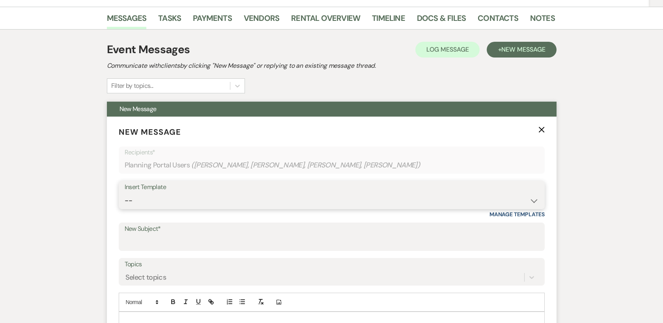
click at [516, 198] on select "-- Weven Planning Portal Introduction (Booked Events) Tour Request Response Con…" at bounding box center [332, 200] width 414 height 15
select select "3578"
click at [125, 193] on select "-- Weven Planning Portal Introduction (Booked Events) Tour Request Response Con…" at bounding box center [332, 200] width 414 height 15
type input "Digital Guide to Camp"
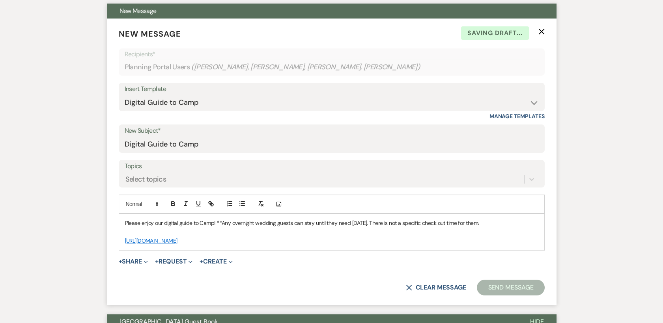
scroll to position [290, 0]
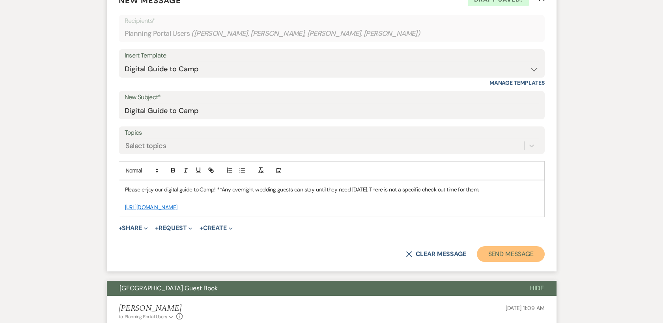
click at [507, 262] on button "Send Message" at bounding box center [510, 255] width 67 height 16
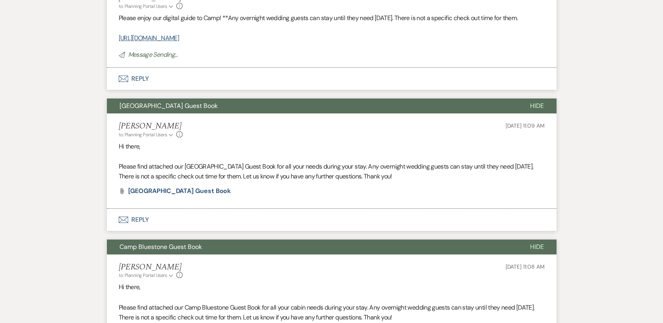
scroll to position [0, 0]
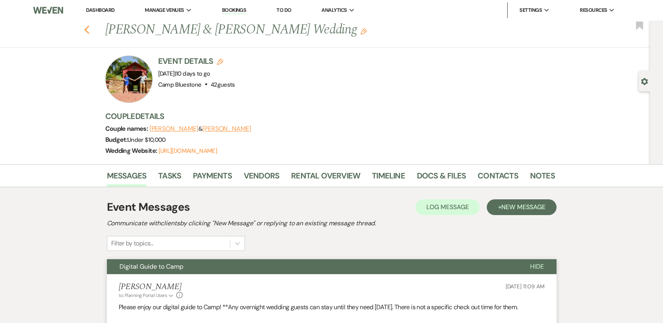
click at [90, 30] on icon "Previous" at bounding box center [87, 29] width 6 height 9
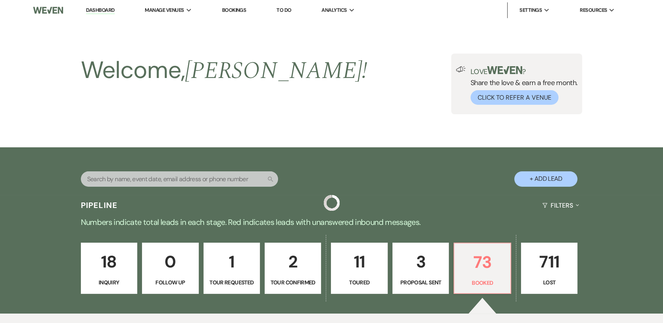
scroll to position [350, 0]
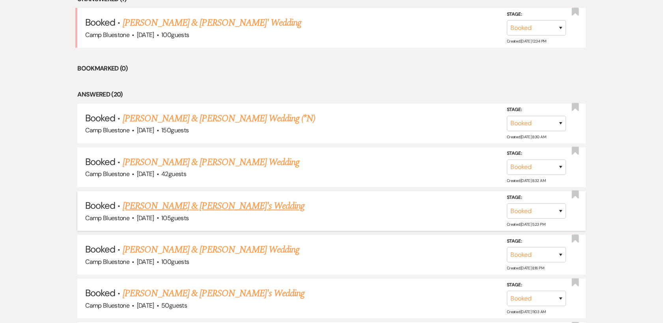
click at [179, 204] on link "[PERSON_NAME] & [PERSON_NAME]'s Wedding" at bounding box center [214, 206] width 182 height 14
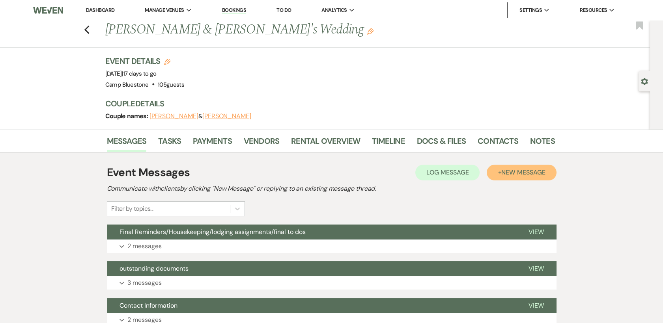
click at [514, 169] on span "New Message" at bounding box center [523, 172] width 44 height 8
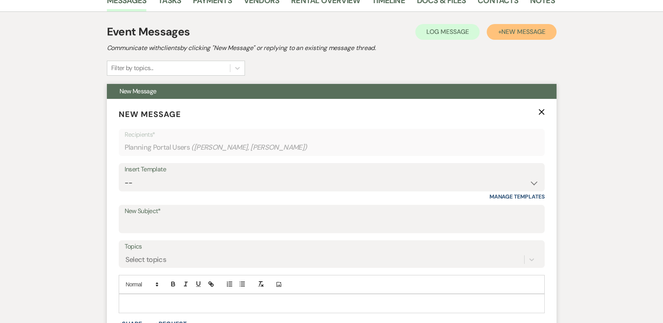
scroll to position [175, 0]
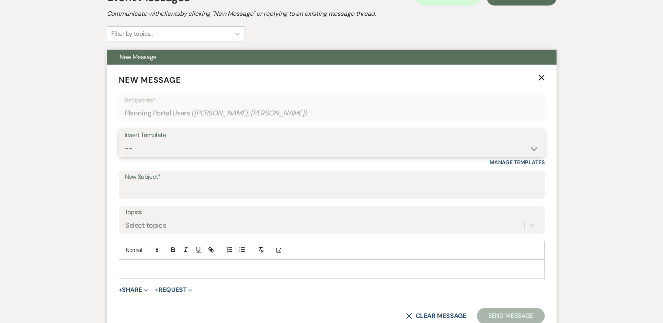
click at [516, 146] on select "-- Weven Planning Portal Introduction (Booked Events) Tour Request Response Con…" at bounding box center [332, 148] width 414 height 15
select select "628"
click at [125, 141] on select "-- Weven Planning Portal Introduction (Booked Events) Tour Request Response Con…" at bounding box center [332, 148] width 414 height 15
type input "Camp Bluestone Guest Book"
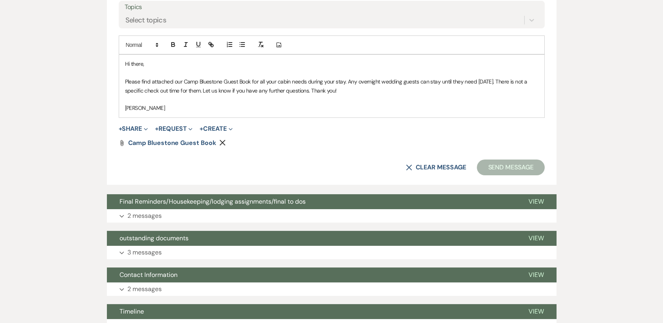
scroll to position [394, 0]
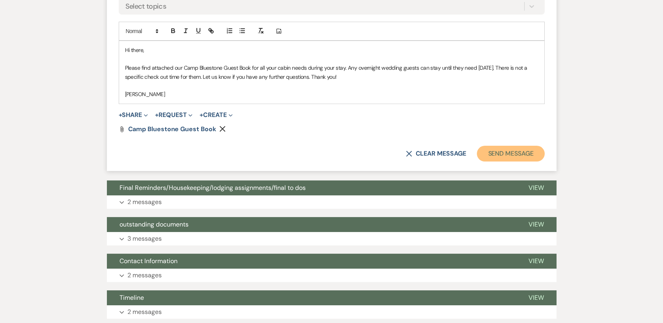
click at [505, 153] on button "Send Message" at bounding box center [510, 154] width 67 height 16
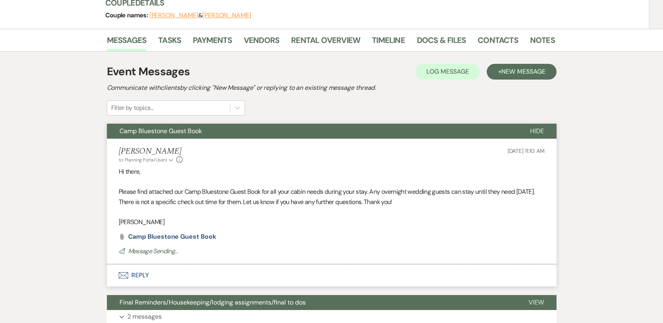
scroll to position [13, 0]
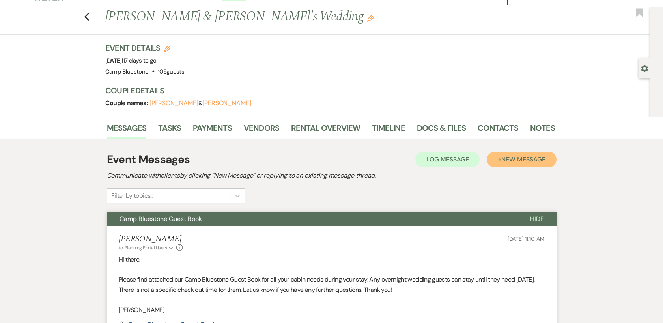
click at [506, 160] on span "New Message" at bounding box center [523, 159] width 44 height 8
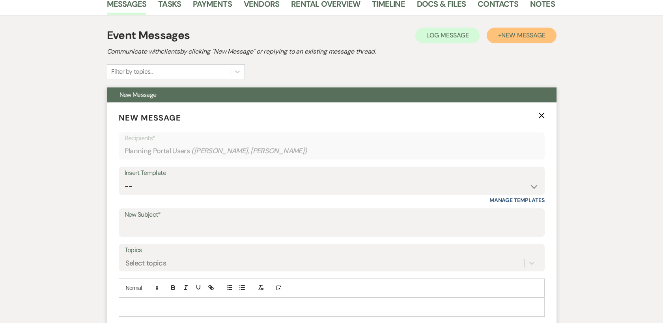
scroll to position [145, 0]
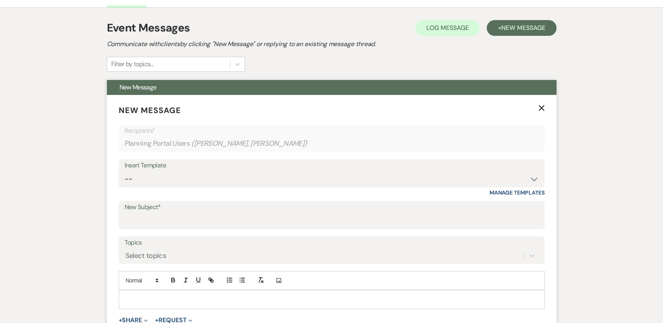
click at [497, 170] on div "Insert Template" at bounding box center [332, 165] width 414 height 11
click at [498, 170] on div "Insert Template" at bounding box center [332, 165] width 414 height 11
click at [523, 172] on select "-- Weven Planning Portal Introduction (Booked Events) Tour Request Response Con…" at bounding box center [332, 179] width 414 height 15
select select "2341"
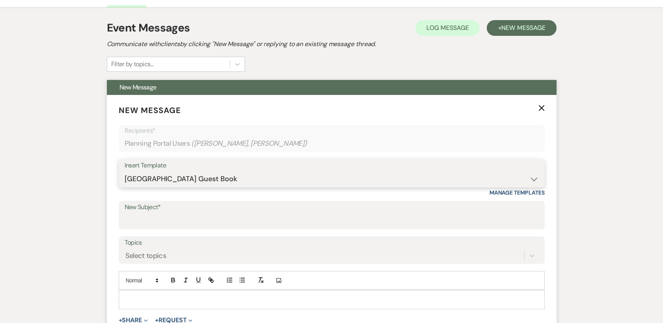
click at [125, 172] on select "-- Weven Planning Portal Introduction (Booked Events) Tour Request Response Con…" at bounding box center [332, 179] width 414 height 15
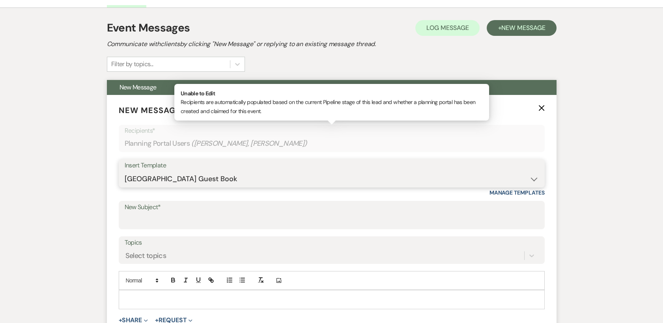
type input "[GEOGRAPHIC_DATA] Guest Book"
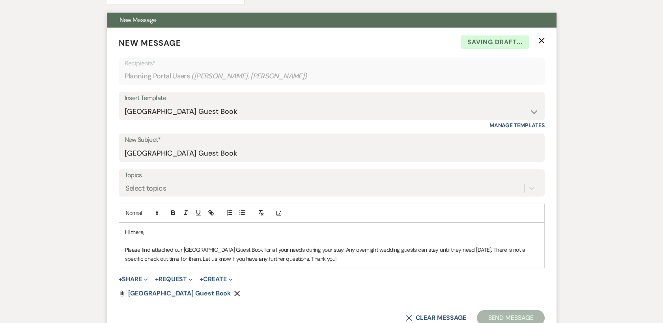
scroll to position [320, 0]
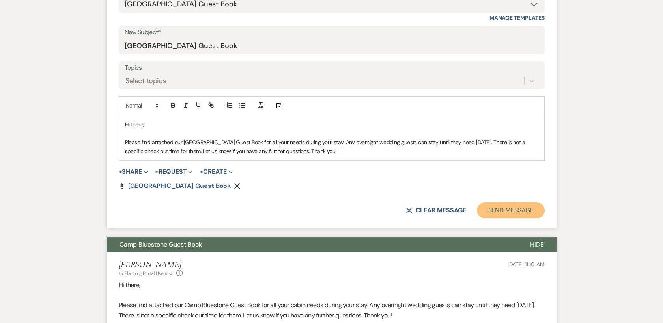
click at [502, 210] on button "Send Message" at bounding box center [510, 211] width 67 height 16
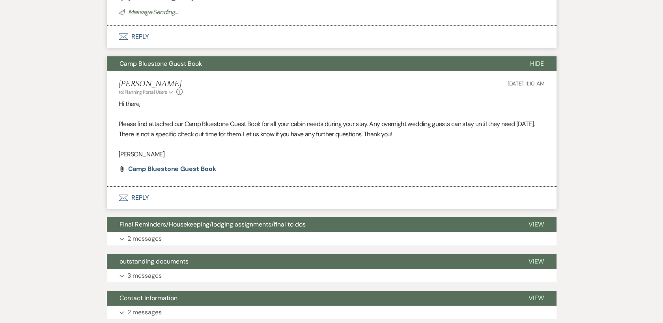
scroll to position [26, 0]
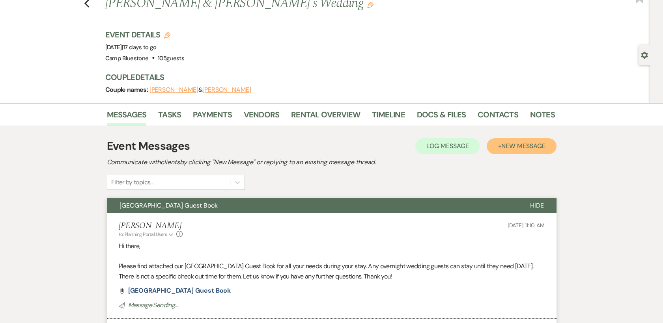
click at [525, 152] on button "+ New Message" at bounding box center [521, 146] width 69 height 16
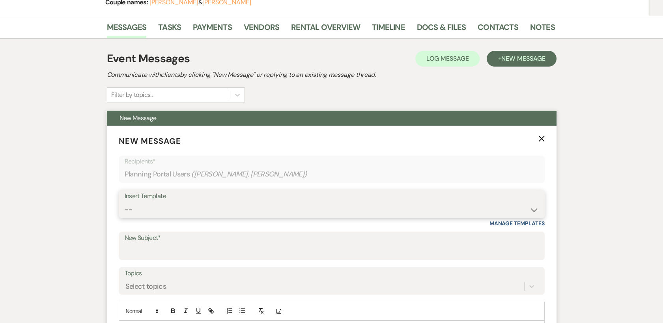
click at [486, 207] on select "-- Weven Planning Portal Introduction (Booked Events) Tour Request Response Con…" at bounding box center [332, 209] width 414 height 15
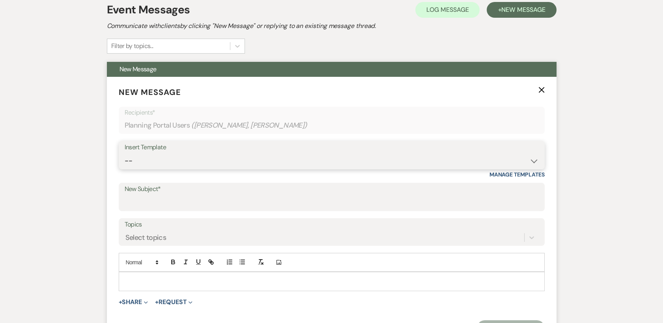
scroll to position [202, 0]
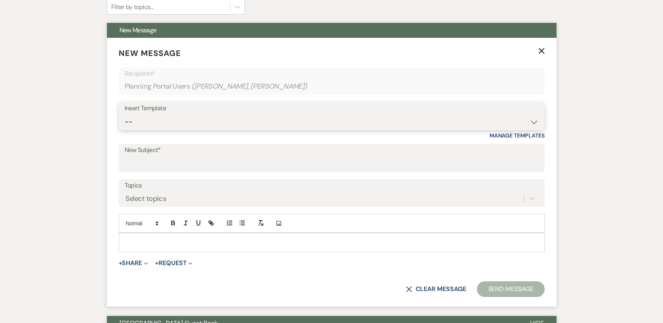
click at [515, 121] on select "-- Weven Planning Portal Introduction (Booked Events) Tour Request Response Con…" at bounding box center [332, 121] width 414 height 15
select select "3578"
click at [125, 114] on select "-- Weven Planning Portal Introduction (Booked Events) Tour Request Response Con…" at bounding box center [332, 121] width 414 height 15
type input "Digital Guide to Camp"
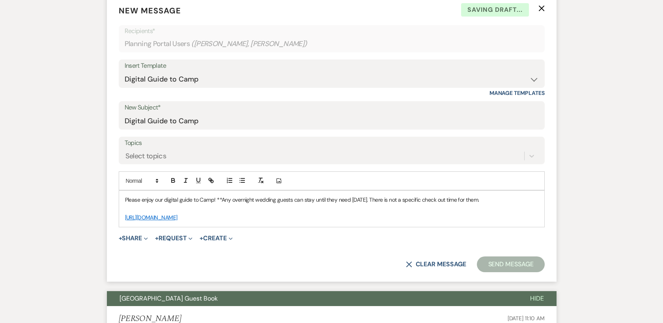
scroll to position [333, 0]
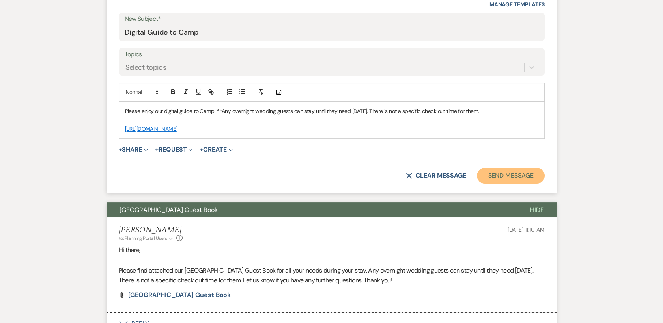
click at [521, 184] on button "Send Message" at bounding box center [510, 176] width 67 height 16
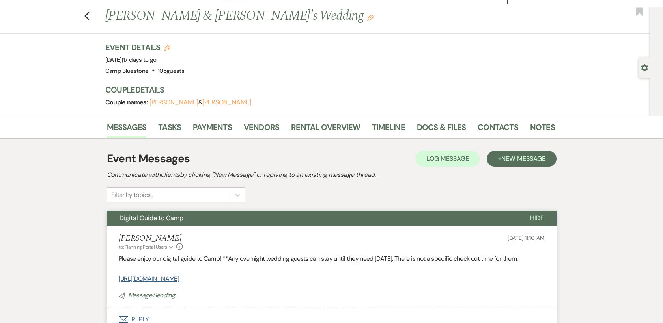
scroll to position [0, 0]
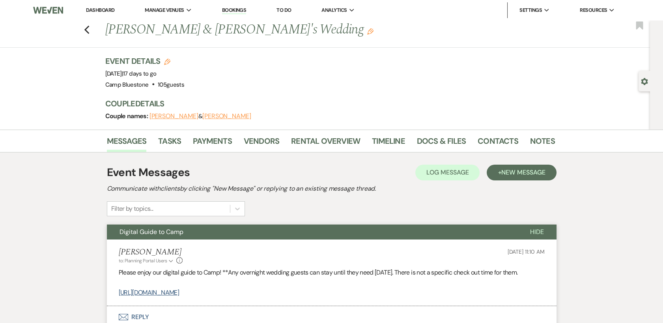
drag, startPoint x: 88, startPoint y: 9, endPoint x: 104, endPoint y: 17, distance: 17.6
click at [88, 10] on link "Dashboard" at bounding box center [100, 10] width 28 height 7
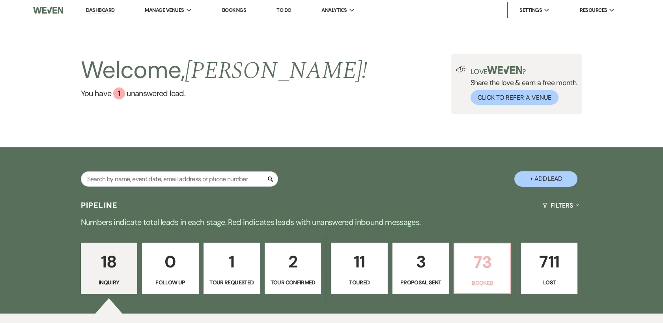
click at [481, 257] on p "73" at bounding box center [482, 262] width 46 height 26
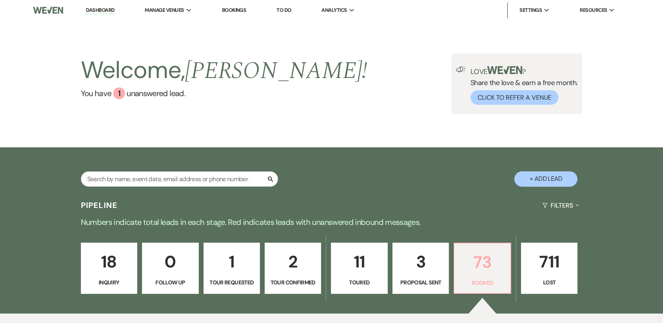
click at [484, 268] on p "73" at bounding box center [482, 262] width 46 height 26
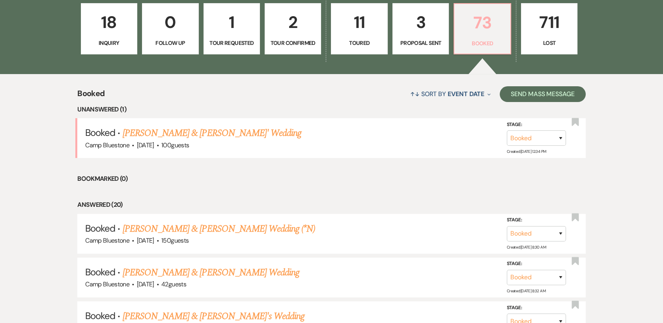
scroll to position [219, 0]
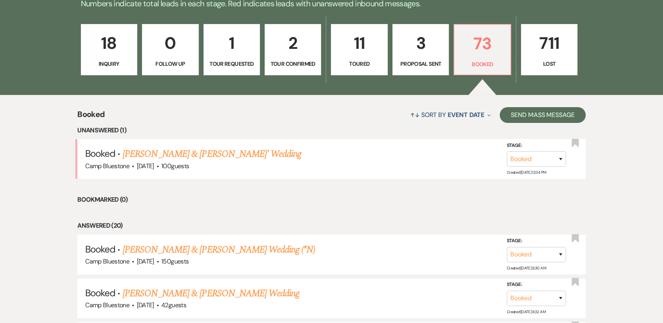
click at [421, 45] on p "3" at bounding box center [421, 43] width 46 height 26
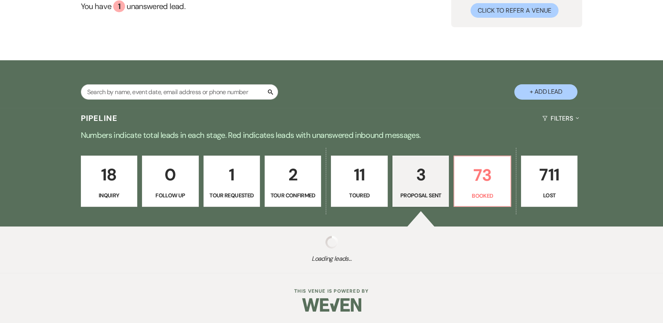
scroll to position [219, 0]
select select "6"
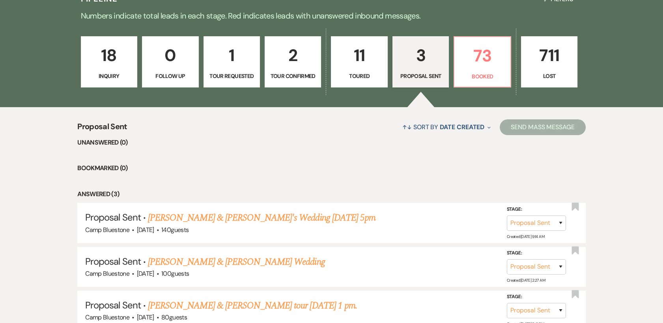
scroll to position [102, 0]
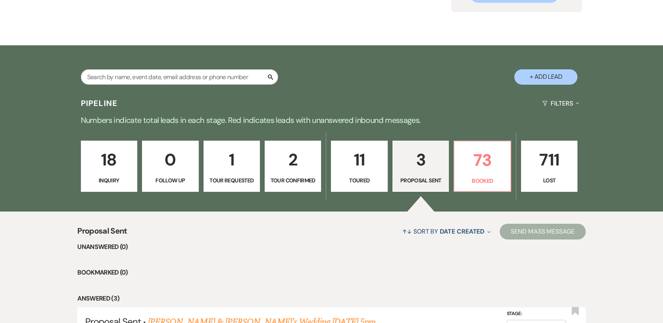
click at [418, 166] on p "3" at bounding box center [421, 160] width 46 height 26
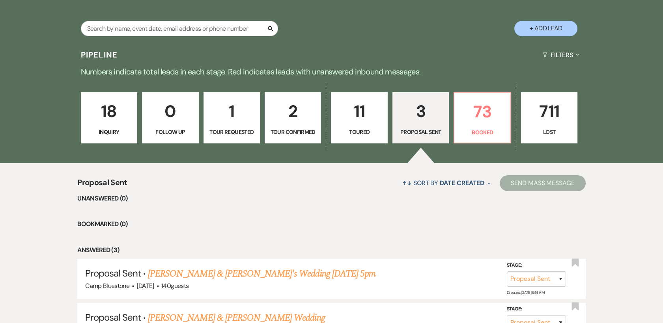
scroll to position [146, 0]
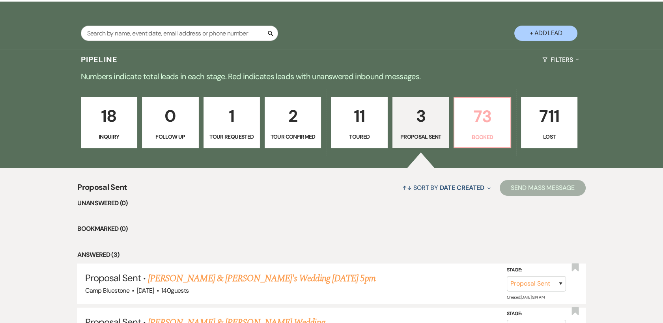
click at [477, 129] on p "73" at bounding box center [482, 116] width 46 height 26
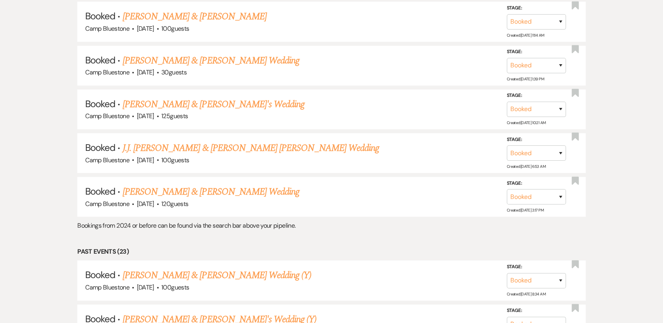
scroll to position [1110, 0]
click at [260, 144] on link "J.J. [PERSON_NAME] & [PERSON_NAME] [PERSON_NAME] Wedding" at bounding box center [251, 148] width 256 height 14
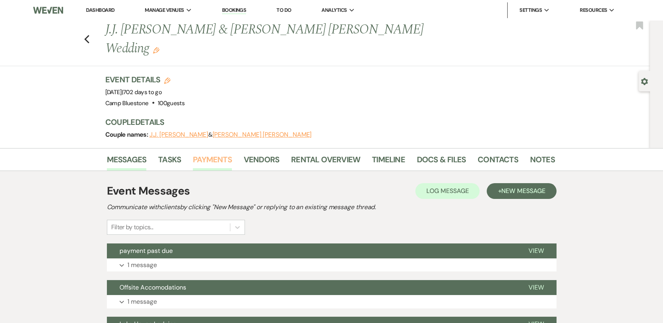
click at [197, 153] on link "Payments" at bounding box center [212, 161] width 39 height 17
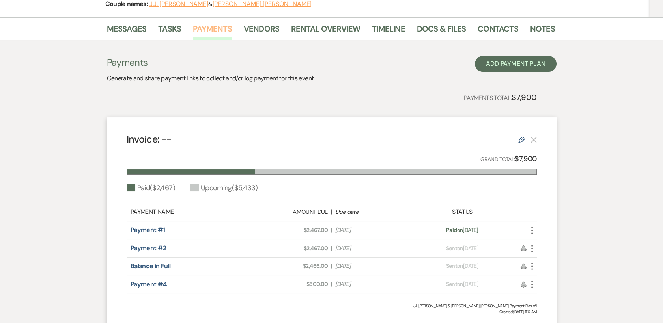
scroll to position [175, 0]
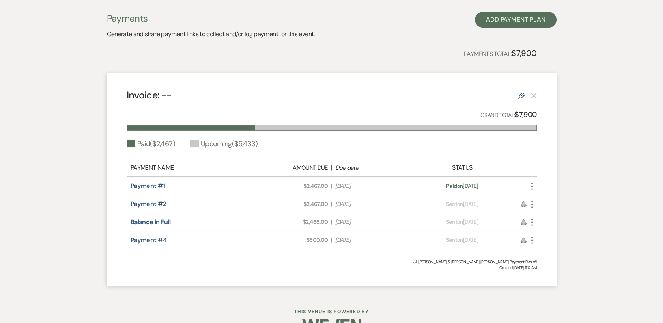
click at [530, 182] on icon "More" at bounding box center [531, 186] width 9 height 9
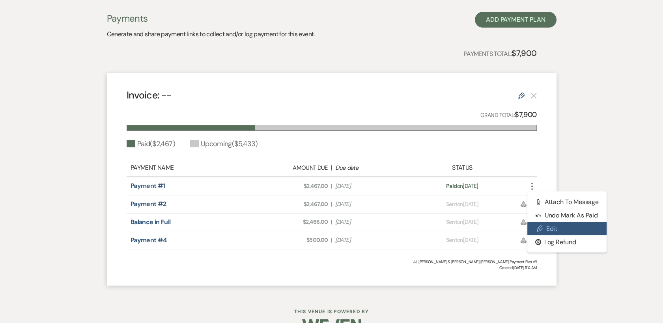
click at [556, 222] on link "Pencil Edit" at bounding box center [567, 228] width 80 height 13
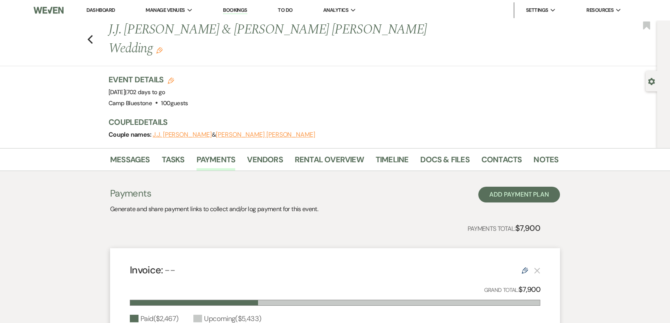
select select "1"
select select "2"
select select "flat"
select select "client"
select select "weeks"
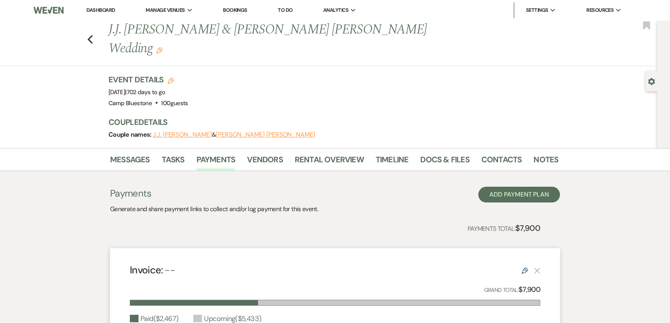
select select "2"
select select "flat"
select select "client"
select select "weeks"
select select "2"
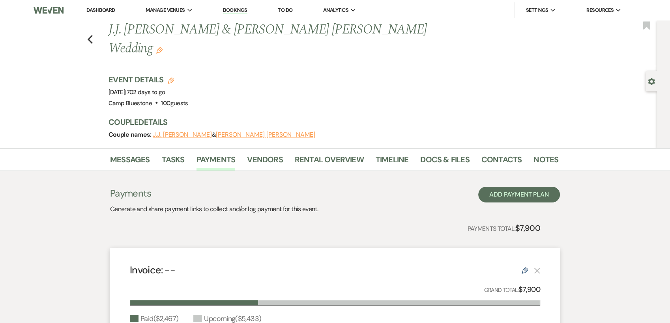
select select "flat"
select select "client"
select select "weeks"
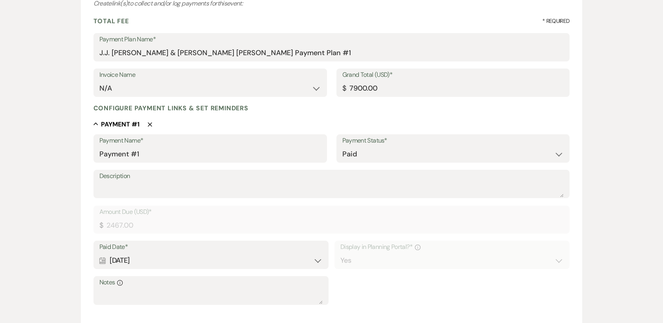
scroll to position [131, 0]
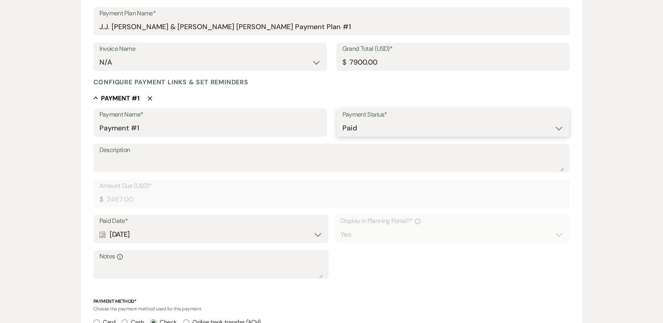
click at [408, 121] on select "Paid Unpaid" at bounding box center [453, 128] width 222 height 15
select select "2"
click at [342, 121] on select "Paid Unpaid" at bounding box center [453, 128] width 222 height 15
select select "flat"
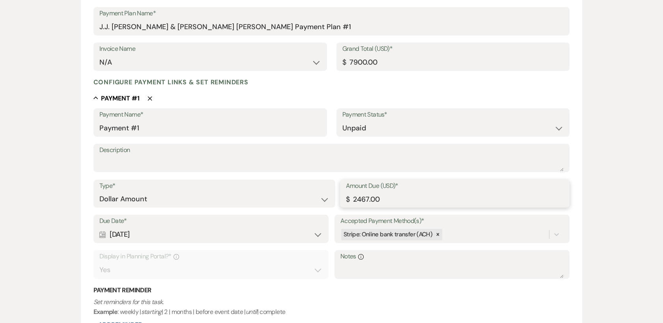
click at [361, 200] on input "2467.00" at bounding box center [455, 199] width 218 height 15
type input "2067.00"
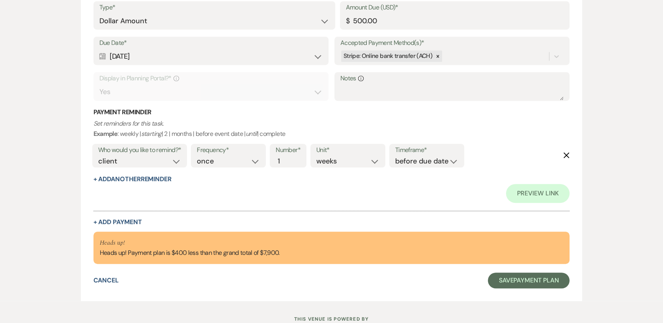
scroll to position [1216, 0]
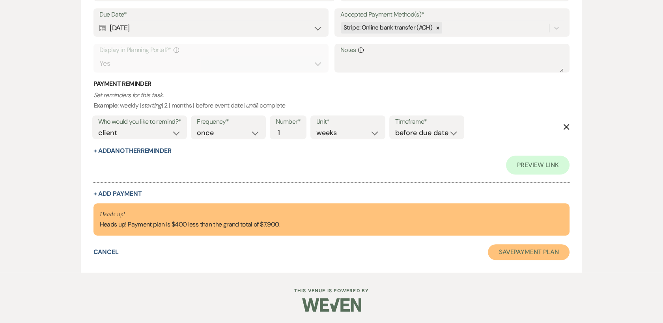
click at [542, 250] on button "Save Payment Plan" at bounding box center [529, 253] width 82 height 16
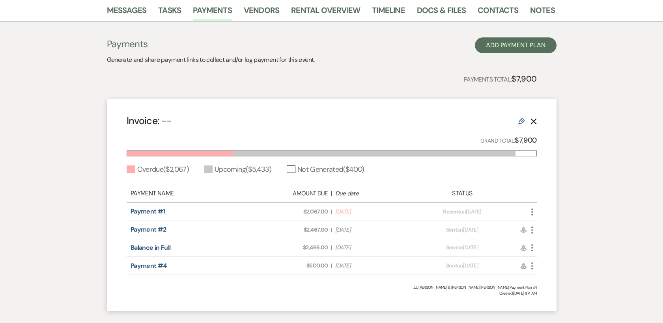
scroll to position [175, 0]
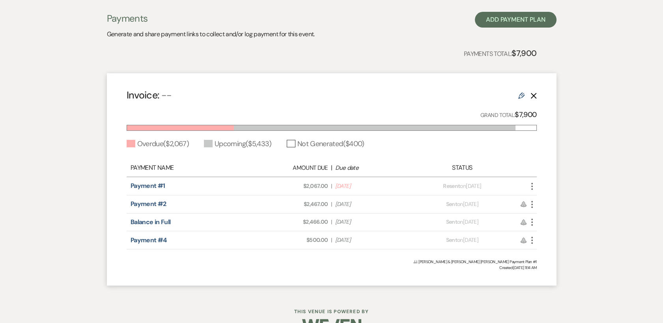
click at [532, 183] on use "button" at bounding box center [532, 186] width 2 height 7
click at [593, 131] on div "Messages Tasks Payments Vendors Rental Overview Timeline Docs & Files Contacts …" at bounding box center [331, 133] width 663 height 321
click at [597, 120] on div "Messages Tasks Payments Vendors Rental Overview Timeline Docs & Files Contacts …" at bounding box center [331, 133] width 663 height 321
click at [577, 136] on div "Messages Tasks Payments Vendors Rental Overview Timeline Docs & Files Contacts …" at bounding box center [331, 133] width 663 height 321
click at [576, 136] on div "Messages Tasks Payments Vendors Rental Overview Timeline Docs & Files Contacts …" at bounding box center [331, 133] width 663 height 321
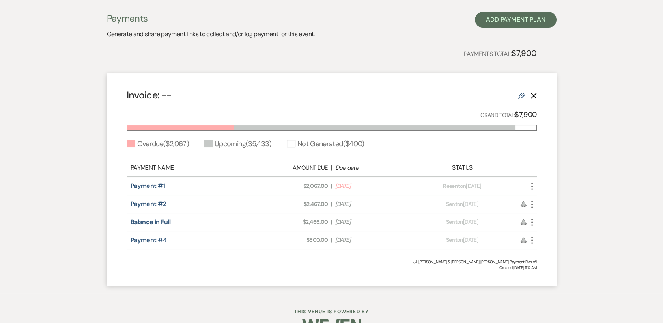
click at [589, 49] on div "Messages Tasks Payments Vendors Rental Overview Timeline Docs & Files Contacts …" at bounding box center [331, 133] width 663 height 321
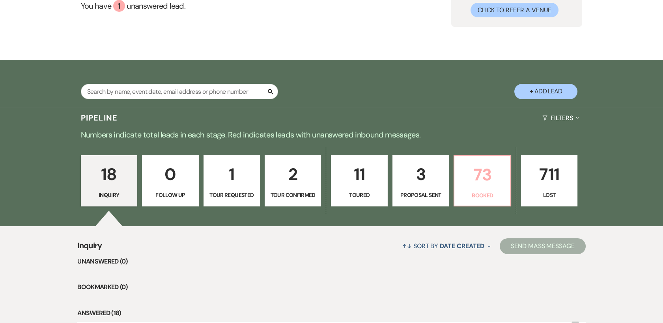
click at [483, 180] on p "73" at bounding box center [482, 175] width 46 height 26
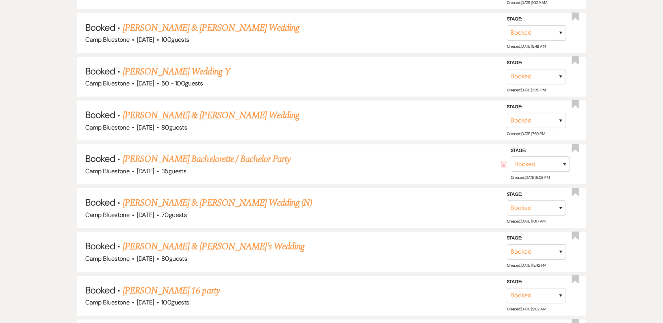
scroll to position [2122, 0]
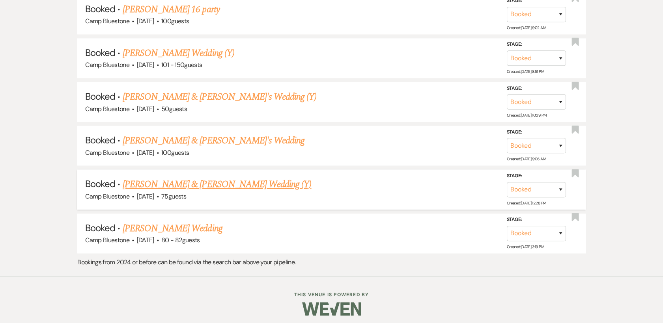
click at [246, 180] on link "[PERSON_NAME] & [PERSON_NAME] Wedding (Y)" at bounding box center [217, 185] width 189 height 14
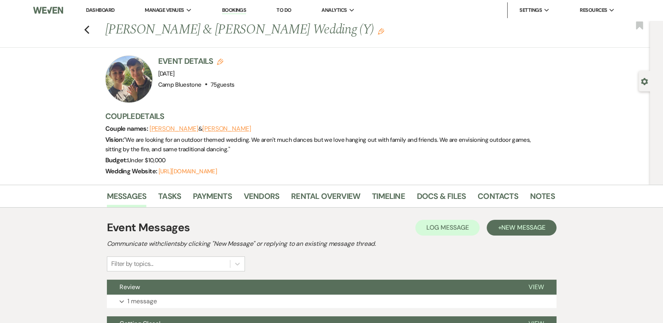
click at [215, 126] on button "Tanis Sheehan" at bounding box center [226, 129] width 49 height 6
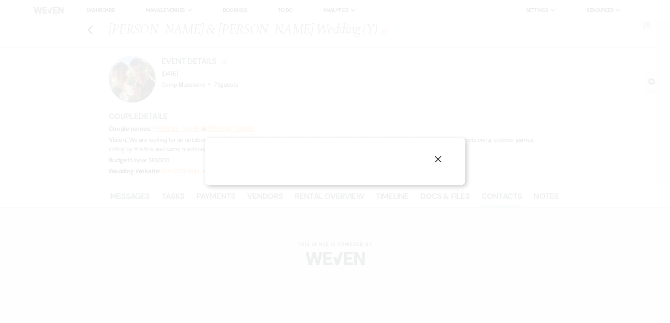
select select "1"
select select "phone"
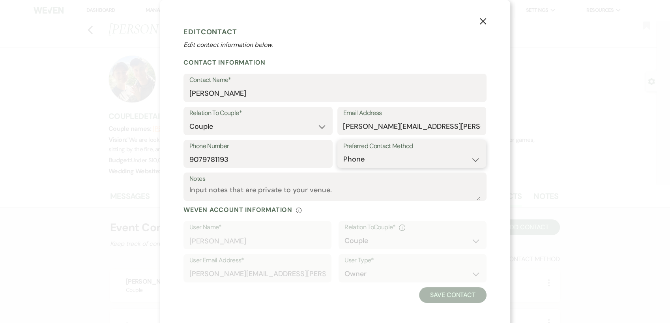
click at [385, 157] on select "Email Phone Text" at bounding box center [411, 159] width 137 height 15
click at [552, 75] on div "X Edit Contact Edit contact information below. Contact Information Contact Name…" at bounding box center [335, 161] width 670 height 323
click at [479, 22] on icon "X" at bounding box center [482, 21] width 7 height 7
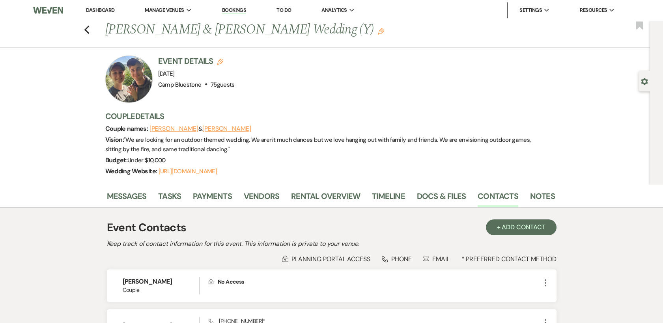
scroll to position [44, 0]
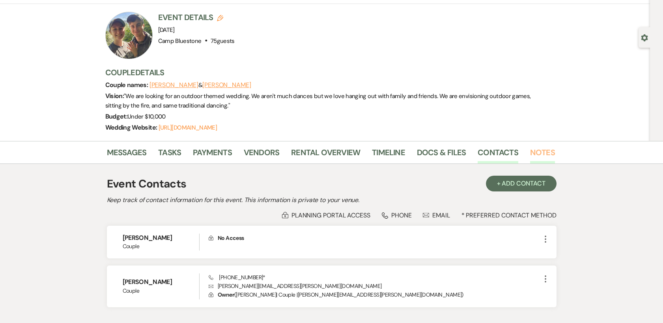
click at [538, 153] on link "Notes" at bounding box center [542, 154] width 25 height 17
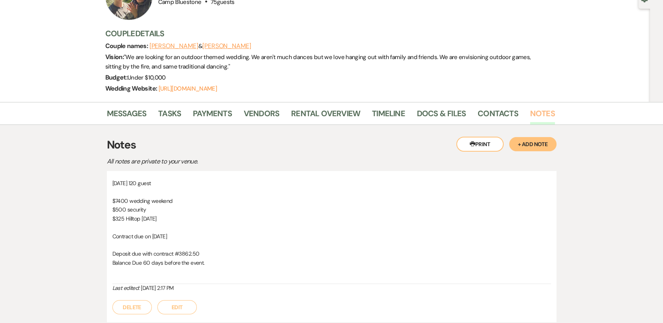
scroll to position [131, 0]
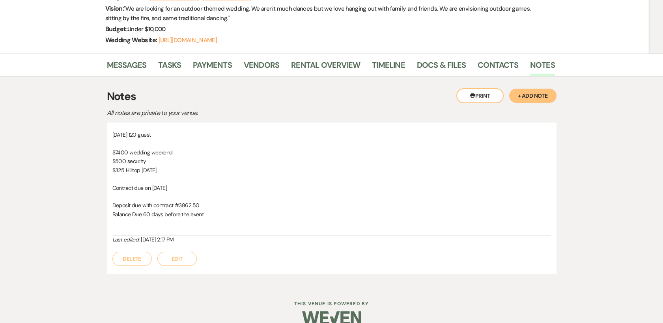
click at [529, 98] on button "+ Add Note" at bounding box center [532, 96] width 47 height 14
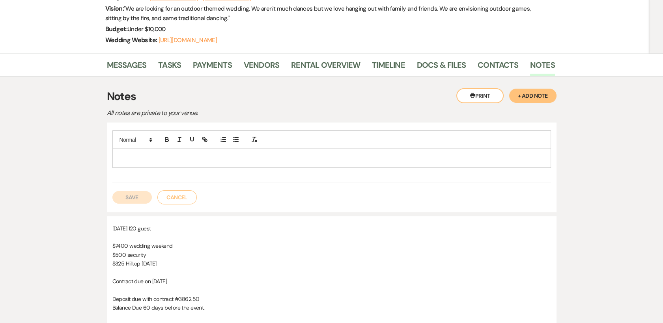
click at [350, 162] on p at bounding box center [332, 158] width 426 height 9
click at [137, 196] on button "Save" at bounding box center [131, 197] width 39 height 13
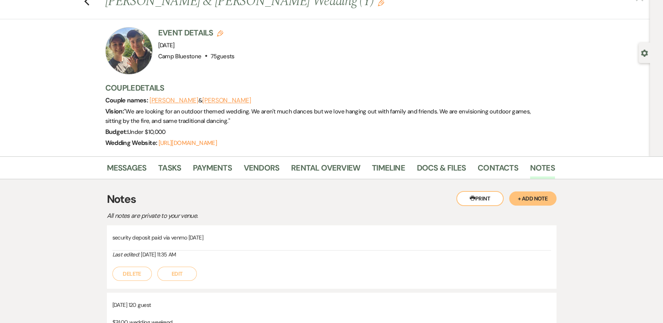
scroll to position [0, 0]
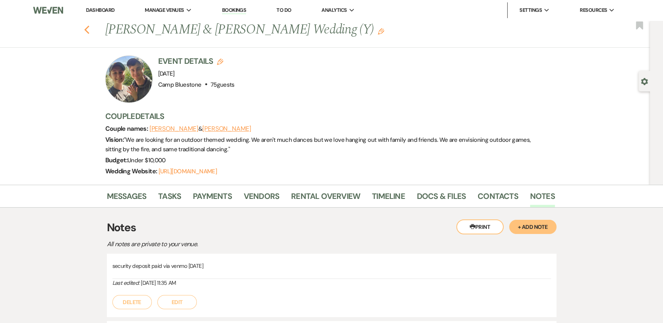
click at [90, 30] on icon "Previous" at bounding box center [87, 29] width 6 height 9
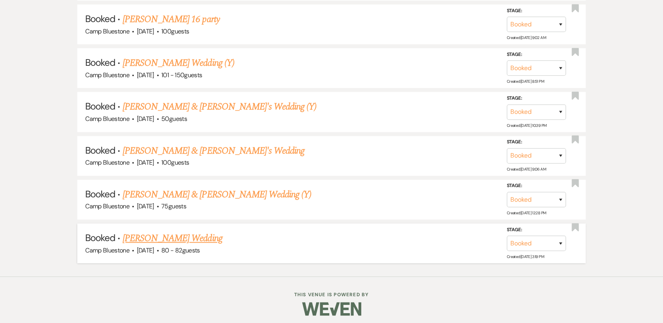
scroll to position [2112, 0]
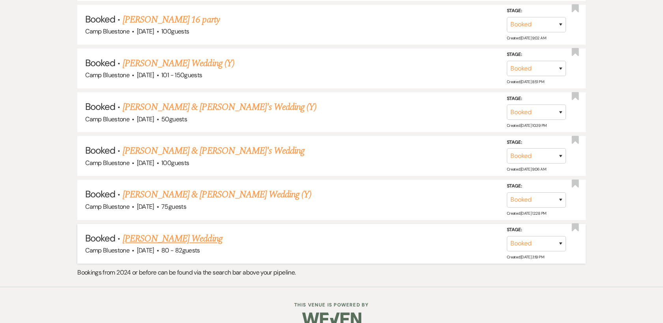
click at [208, 235] on link "[PERSON_NAME] Wedding" at bounding box center [173, 239] width 100 height 14
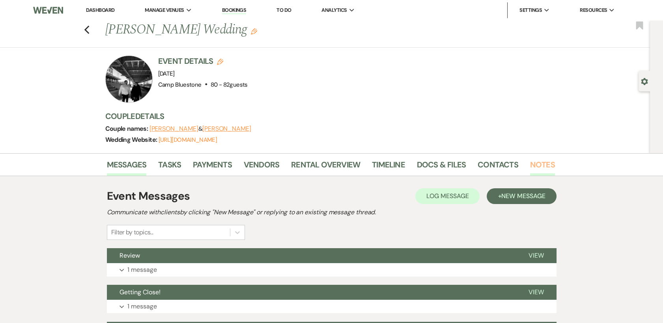
click at [540, 164] on link "Notes" at bounding box center [542, 167] width 25 height 17
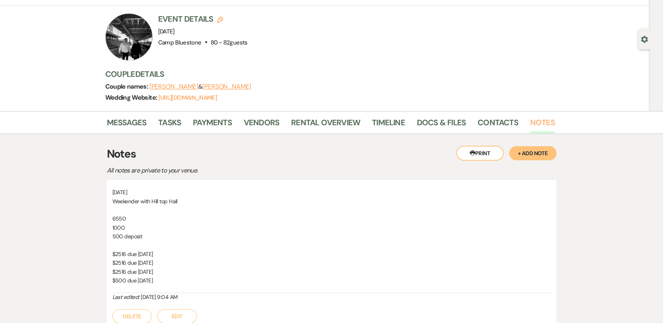
scroll to position [88, 0]
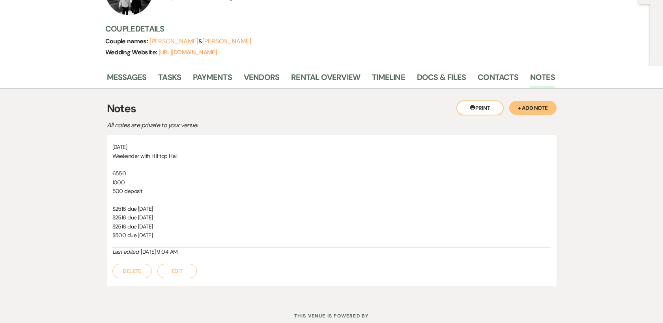
click at [530, 107] on button "+ Add Note" at bounding box center [532, 108] width 47 height 14
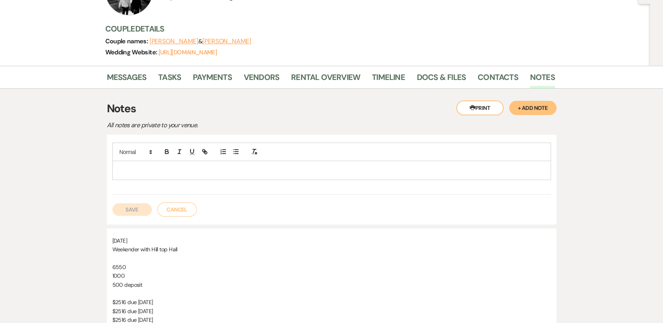
click at [276, 168] on p at bounding box center [332, 170] width 426 height 9
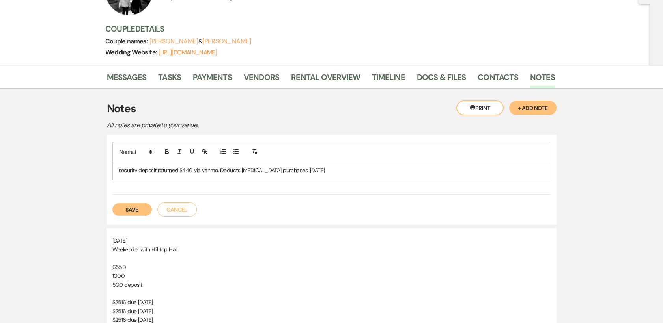
click at [141, 208] on button "Save" at bounding box center [131, 210] width 39 height 13
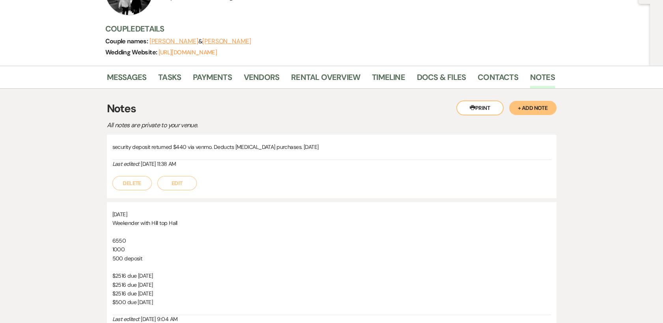
click at [230, 39] on button "[PERSON_NAME]" at bounding box center [226, 41] width 49 height 6
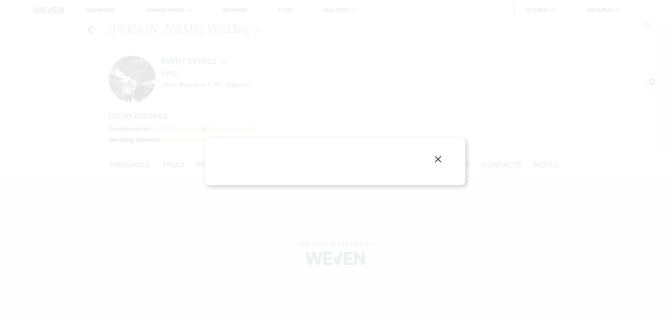
select select "1"
select select "email"
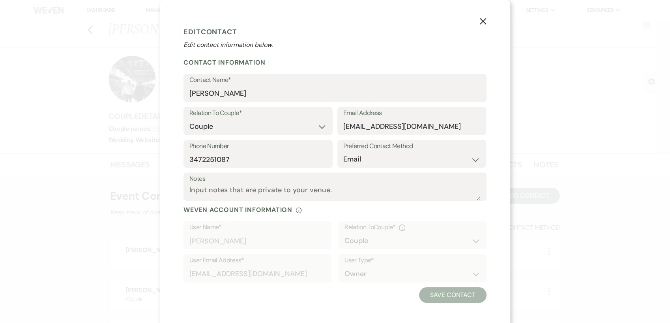
click at [481, 21] on use "button" at bounding box center [483, 21] width 6 height 6
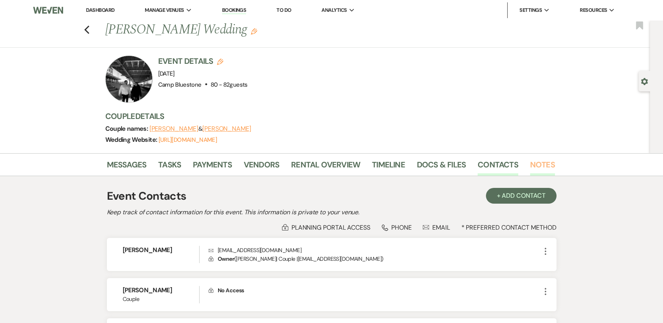
click at [536, 163] on link "Notes" at bounding box center [542, 167] width 25 height 17
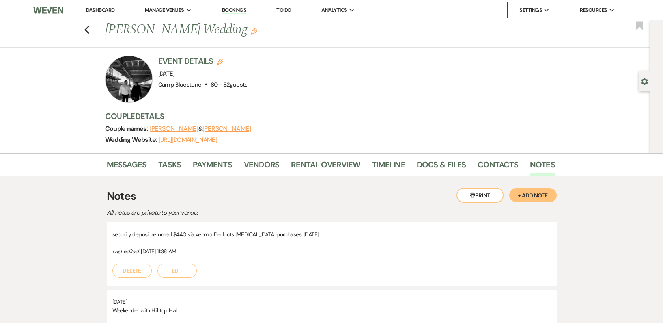
click at [101, 11] on link "Dashboard" at bounding box center [100, 10] width 28 height 7
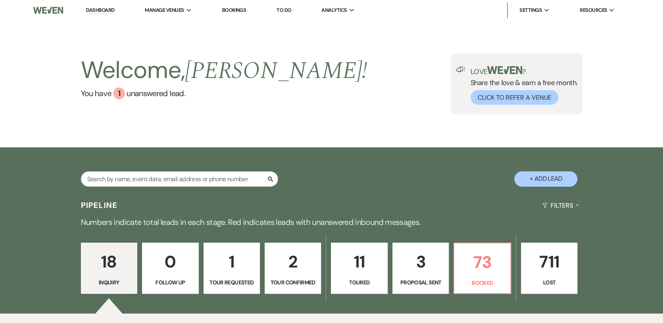
click at [388, 110] on div "Welcome, Kelly ! You have 1 unanswered lead . Love ? Share the love & earn a fr…" at bounding box center [332, 84] width 568 height 61
click at [485, 265] on p "73" at bounding box center [482, 262] width 46 height 26
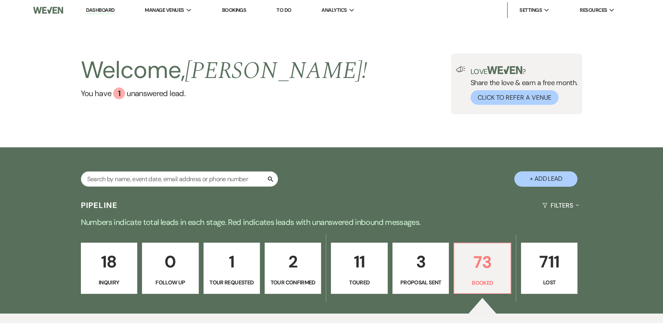
click at [383, 48] on div "Welcome, Kelly ! You have 1 unanswered lead . Love ? Share the love & earn a fr…" at bounding box center [331, 84] width 663 height 127
click at [485, 259] on p "73" at bounding box center [482, 262] width 46 height 26
